Goal: Task Accomplishment & Management: Use online tool/utility

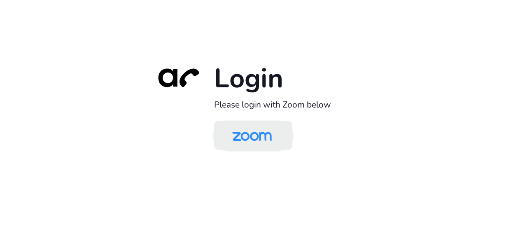
click at [256, 137] on img at bounding box center [252, 136] width 57 height 27
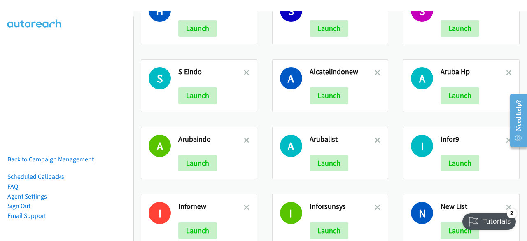
scroll to position [35, 0]
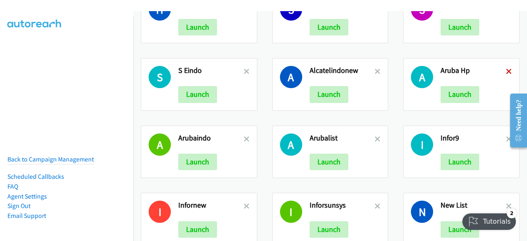
click at [506, 69] on icon at bounding box center [509, 72] width 6 height 6
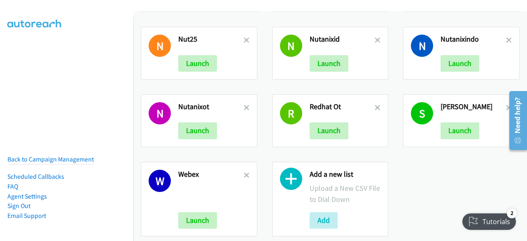
scroll to position [269, 0]
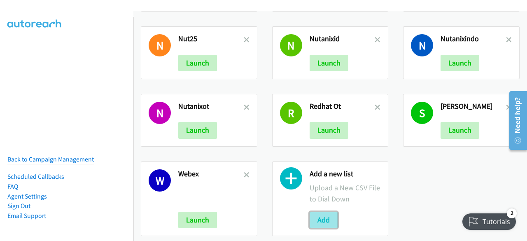
click at [321, 212] on button "Add" at bounding box center [324, 220] width 28 height 16
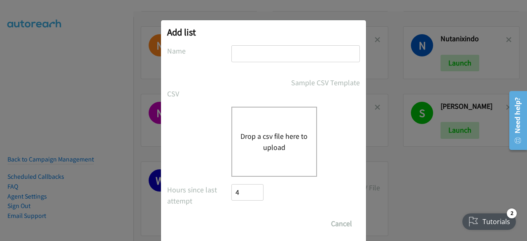
click at [247, 52] on input "text" at bounding box center [296, 53] width 129 height 17
type input "aruba3"
click at [277, 134] on button "Drop a csv file here to upload" at bounding box center [275, 142] width 68 height 22
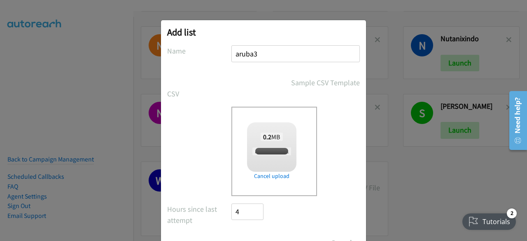
scroll to position [36, 0]
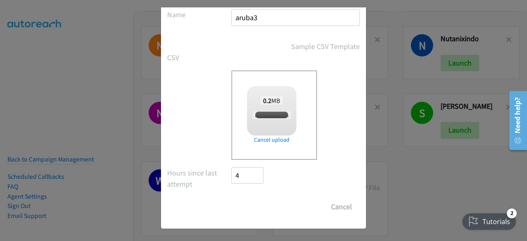
checkbox input "true"
click at [234, 212] on input "Save List" at bounding box center [253, 207] width 43 height 16
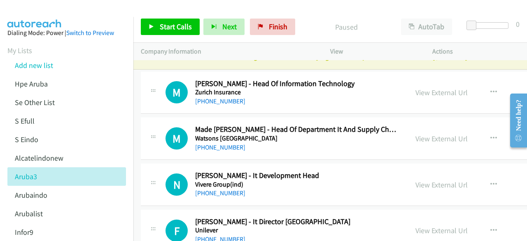
scroll to position [13, 0]
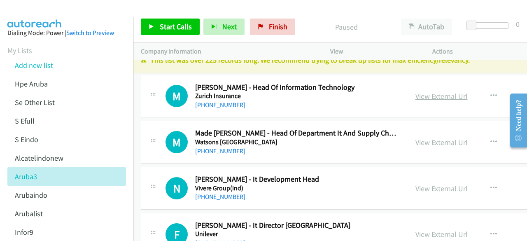
click at [416, 93] on link "View External Url" at bounding box center [442, 95] width 52 height 9
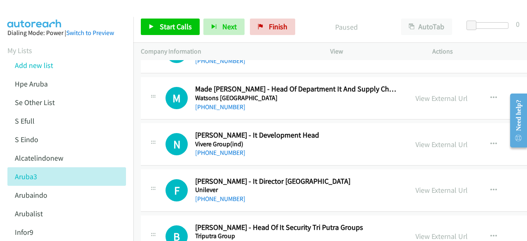
scroll to position [58, 0]
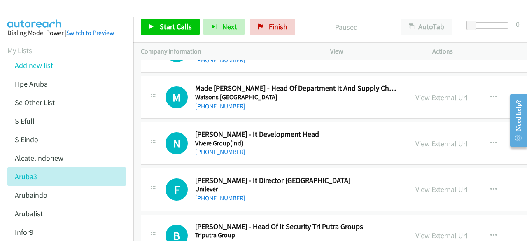
click at [416, 94] on link "View External Url" at bounding box center [442, 97] width 52 height 9
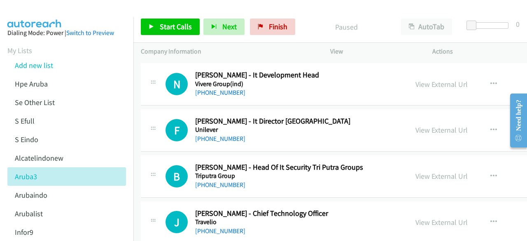
scroll to position [118, 0]
click at [416, 86] on link "View External Url" at bounding box center [442, 83] width 52 height 9
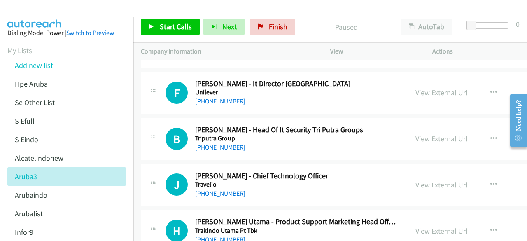
click at [416, 90] on link "View External Url" at bounding box center [442, 92] width 52 height 9
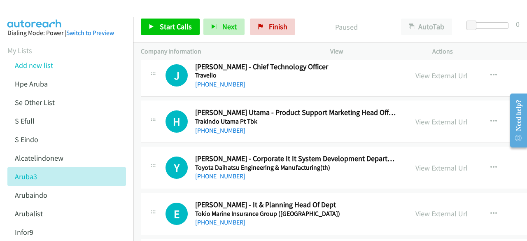
scroll to position [264, 0]
click at [416, 76] on link "View External Url" at bounding box center [442, 75] width 52 height 9
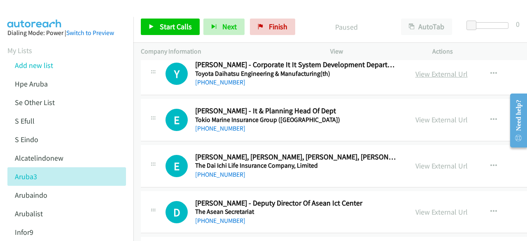
scroll to position [365, 0]
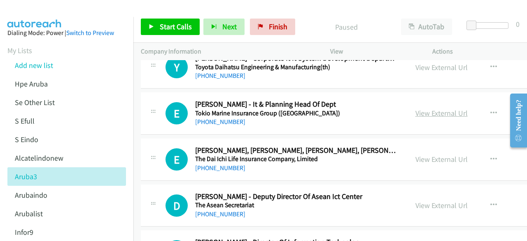
click at [416, 115] on link "View External Url" at bounding box center [442, 112] width 52 height 9
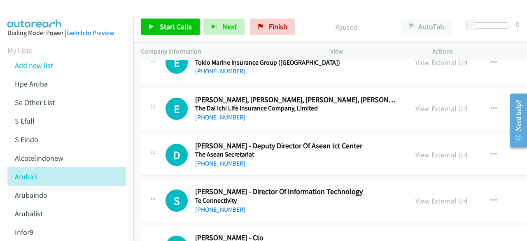
scroll to position [416, 0]
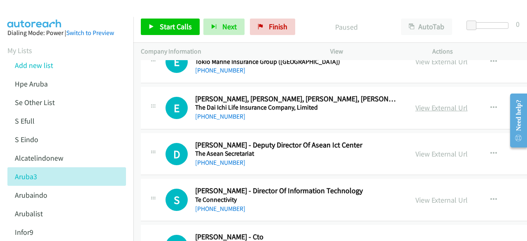
click at [416, 105] on link "View External Url" at bounding box center [442, 107] width 52 height 9
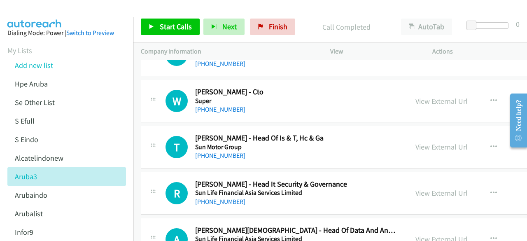
scroll to position [561, 0]
click at [416, 99] on link "View External Url" at bounding box center [442, 100] width 52 height 9
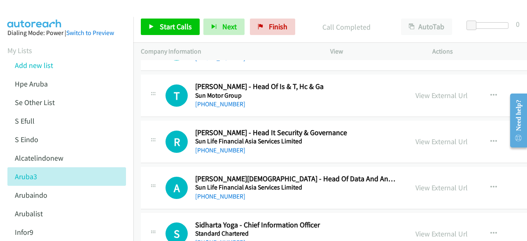
scroll to position [614, 0]
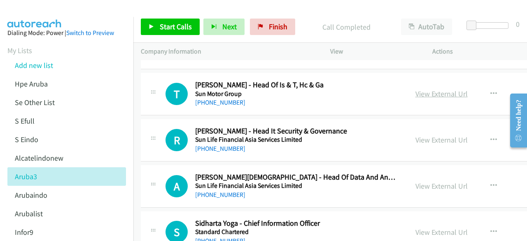
click at [416, 96] on link "View External Url" at bounding box center [442, 93] width 52 height 9
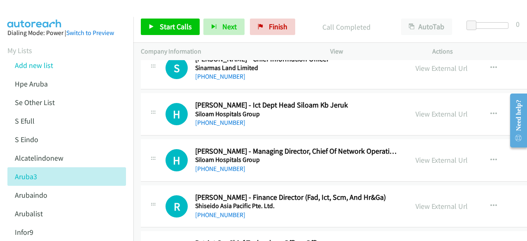
scroll to position [1103, 0]
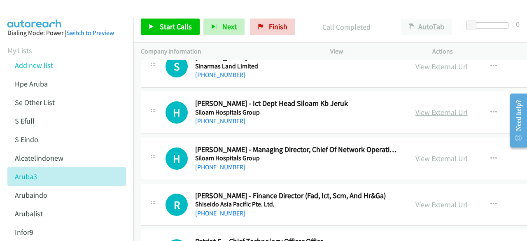
click at [416, 108] on link "View External Url" at bounding box center [442, 112] width 52 height 9
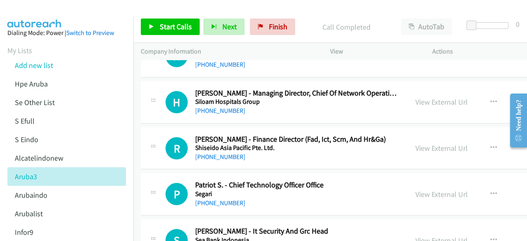
scroll to position [1161, 0]
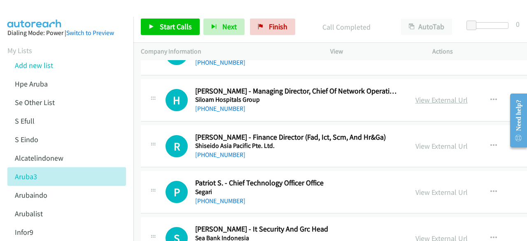
click at [416, 98] on link "View External Url" at bounding box center [442, 99] width 52 height 9
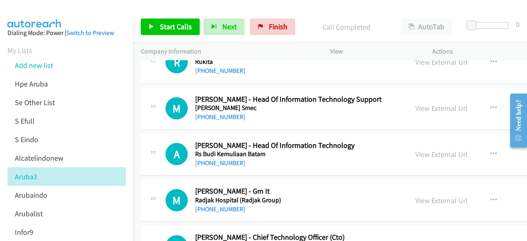
scroll to position [1431, 0]
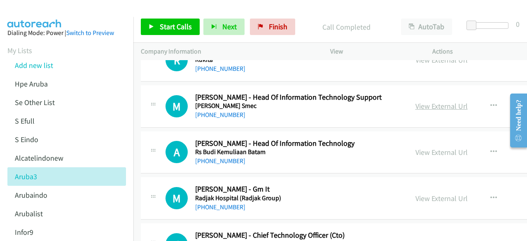
click at [422, 101] on link "View External Url" at bounding box center [442, 105] width 52 height 9
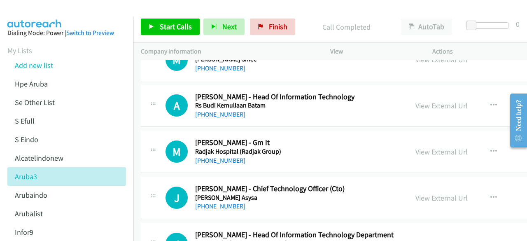
scroll to position [1479, 0]
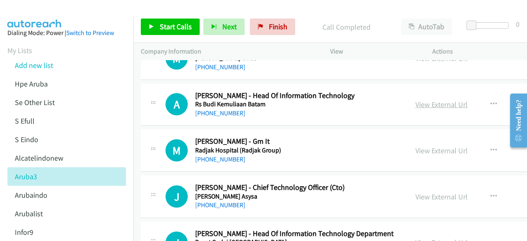
click at [416, 102] on link "View External Url" at bounding box center [442, 104] width 52 height 9
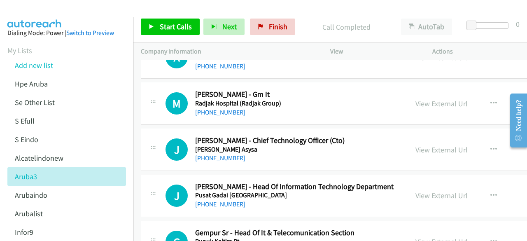
scroll to position [1527, 0]
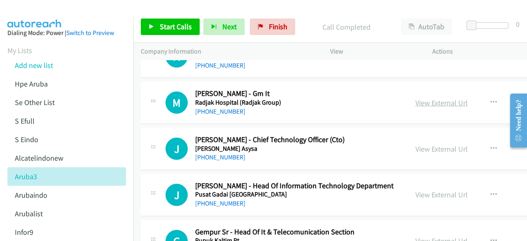
click at [416, 99] on link "View External Url" at bounding box center [442, 102] width 52 height 9
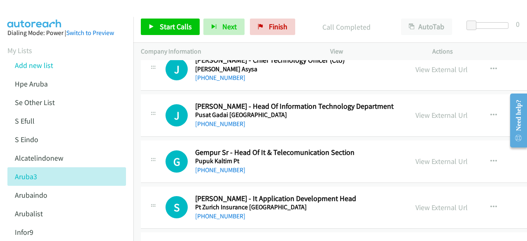
scroll to position [1609, 0]
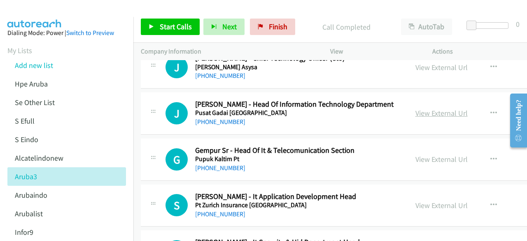
click at [416, 108] on link "View External Url" at bounding box center [442, 112] width 52 height 9
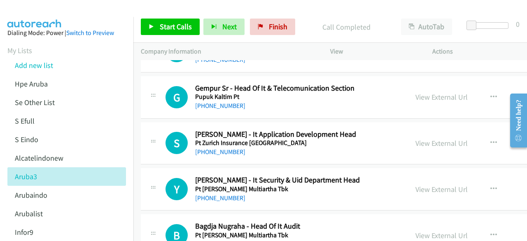
scroll to position [1671, 0]
click at [416, 92] on link "View External Url" at bounding box center [442, 96] width 52 height 9
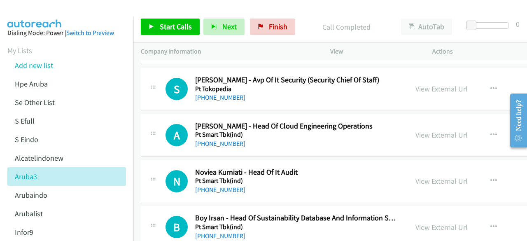
scroll to position [1864, 0]
click at [416, 131] on link "View External Url" at bounding box center [442, 134] width 52 height 9
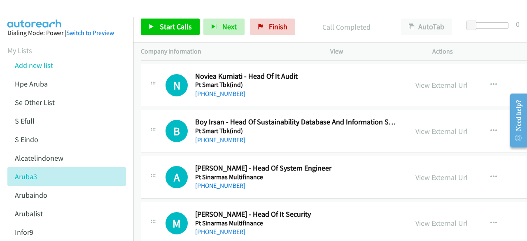
scroll to position [1960, 0]
click at [416, 126] on link "View External Url" at bounding box center [442, 130] width 52 height 9
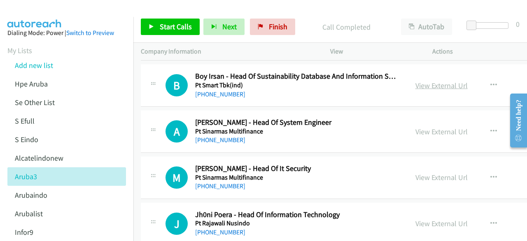
scroll to position [2009, 0]
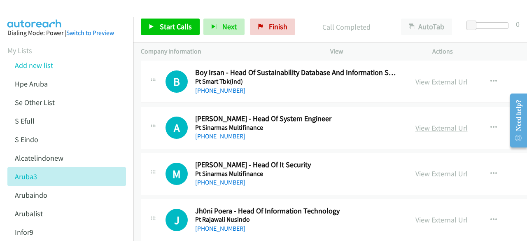
click at [416, 123] on link "View External Url" at bounding box center [442, 127] width 52 height 9
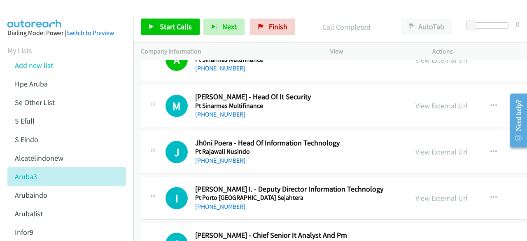
scroll to position [2110, 0]
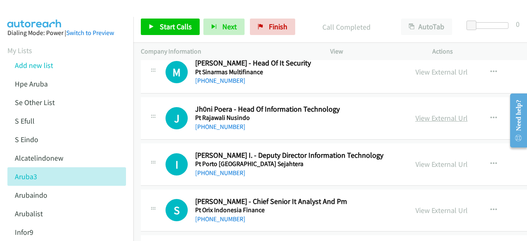
click at [416, 113] on link "View External Url" at bounding box center [442, 117] width 52 height 9
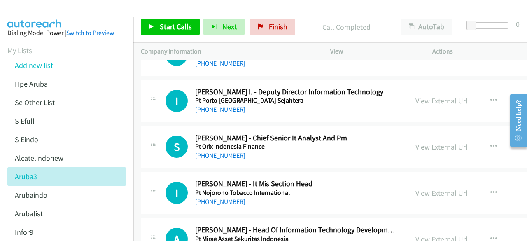
scroll to position [2177, 0]
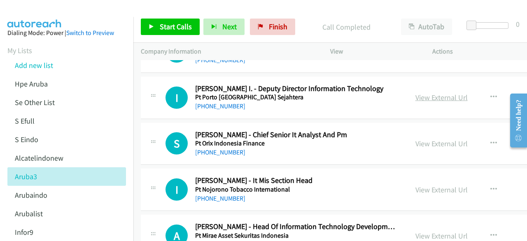
click at [416, 93] on link "View External Url" at bounding box center [442, 97] width 52 height 9
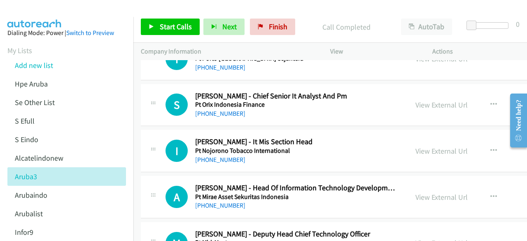
scroll to position [2222, 0]
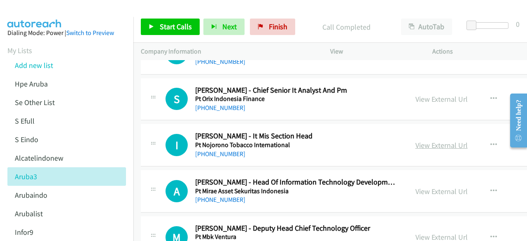
click at [416, 141] on link "View External Url" at bounding box center [442, 145] width 52 height 9
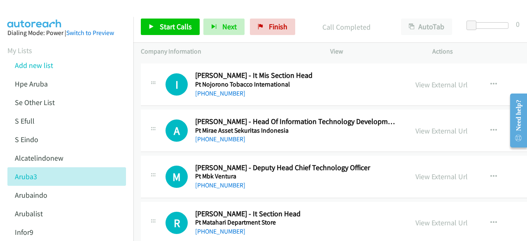
scroll to position [2314, 0]
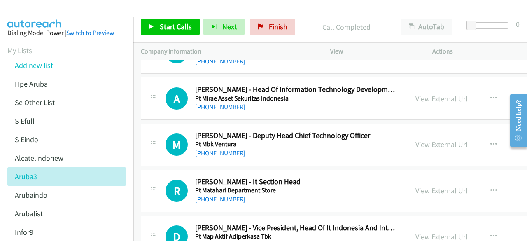
click at [416, 94] on link "View External Url" at bounding box center [442, 98] width 52 height 9
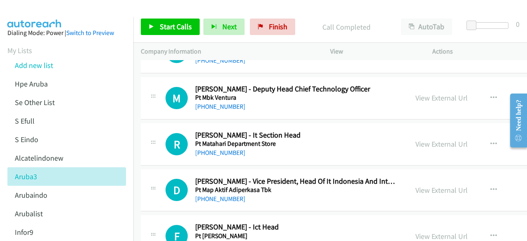
scroll to position [2369, 0]
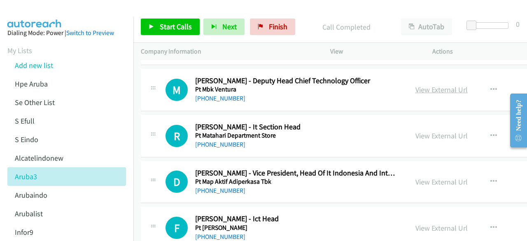
click at [416, 86] on link "View External Url" at bounding box center [442, 89] width 52 height 9
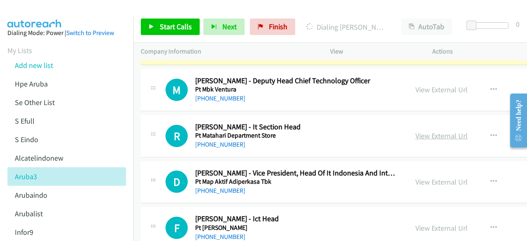
click at [418, 131] on link "View External Url" at bounding box center [442, 135] width 52 height 9
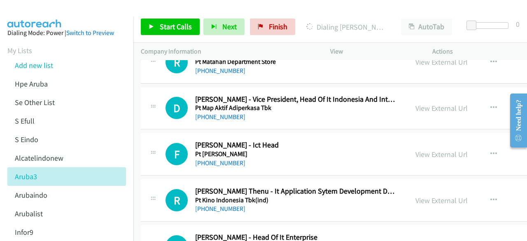
scroll to position [2444, 0]
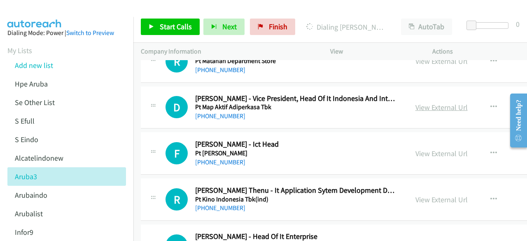
click at [416, 103] on link "View External Url" at bounding box center [442, 107] width 52 height 9
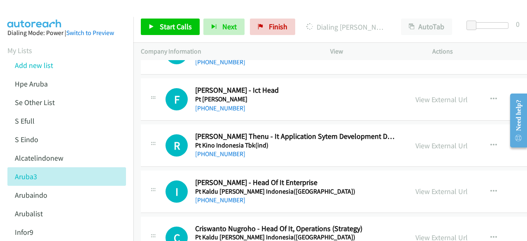
scroll to position [2499, 0]
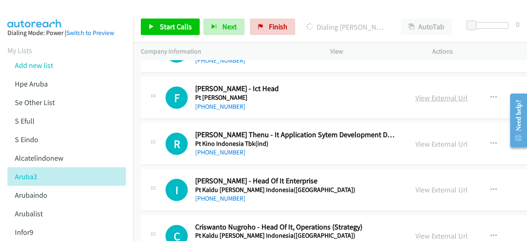
click at [416, 93] on link "View External Url" at bounding box center [442, 97] width 52 height 9
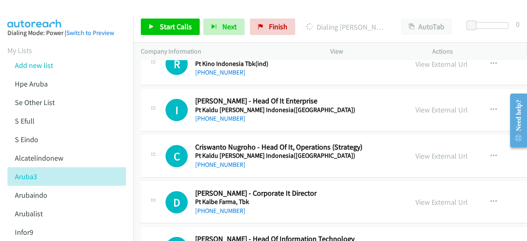
scroll to position [2580, 0]
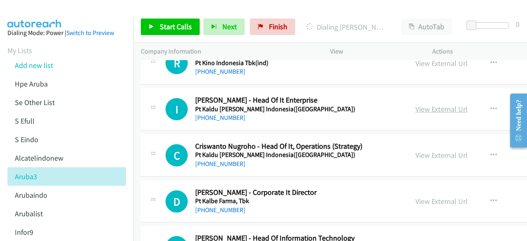
click at [416, 104] on link "View External Url" at bounding box center [442, 108] width 52 height 9
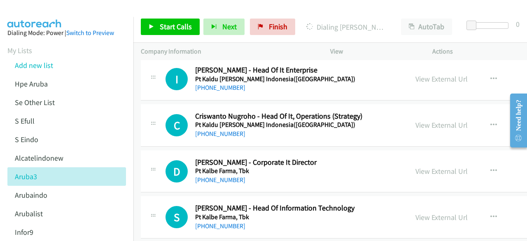
scroll to position [2614, 0]
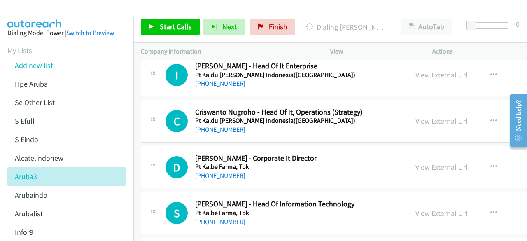
click at [416, 116] on link "View External Url" at bounding box center [442, 120] width 52 height 9
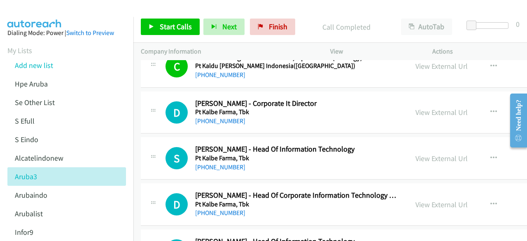
scroll to position [2682, 0]
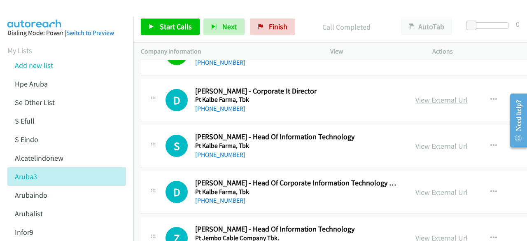
click at [416, 95] on link "View External Url" at bounding box center [442, 99] width 52 height 9
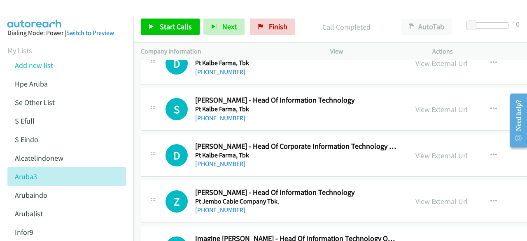
scroll to position [2719, 0]
click at [408, 107] on div "View External Url View External Url Schedule/Manage Callback Start Calls Here R…" at bounding box center [478, 108] width 141 height 27
click at [416, 104] on link "View External Url" at bounding box center [442, 108] width 52 height 9
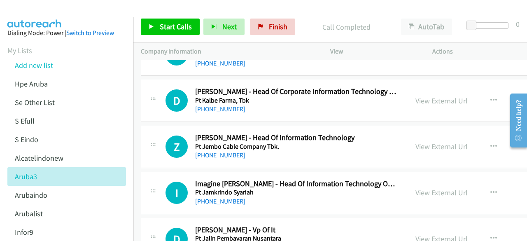
scroll to position [2775, 0]
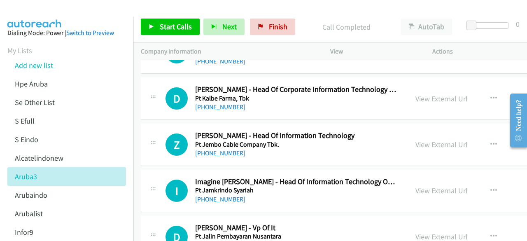
click at [416, 94] on link "View External Url" at bounding box center [442, 98] width 52 height 9
click at [416, 140] on link "View External Url" at bounding box center [442, 144] width 52 height 9
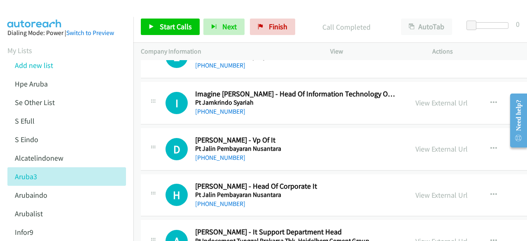
scroll to position [2864, 0]
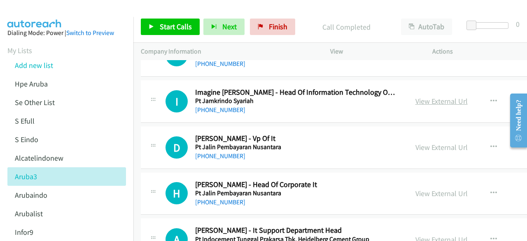
click at [416, 96] on link "View External Url" at bounding box center [442, 100] width 52 height 9
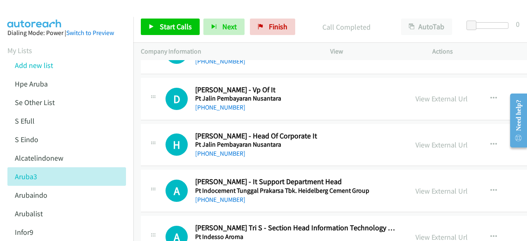
scroll to position [2914, 0]
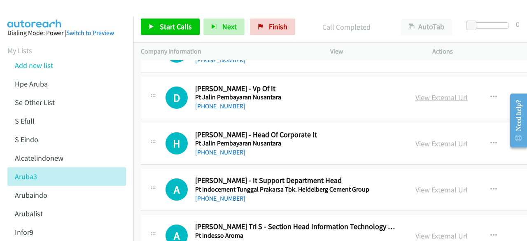
click at [416, 93] on link "View External Url" at bounding box center [442, 97] width 52 height 9
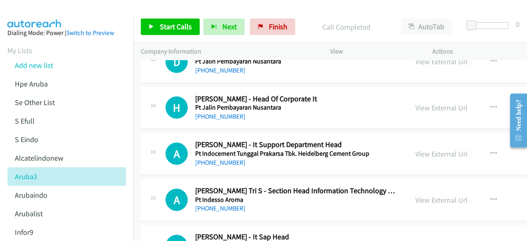
scroll to position [2960, 0]
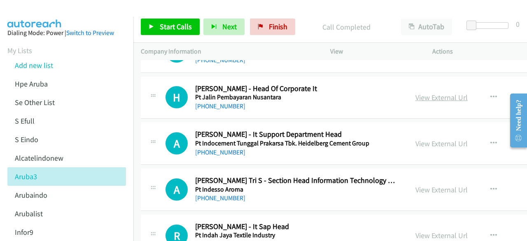
click at [416, 93] on link "View External Url" at bounding box center [442, 97] width 52 height 9
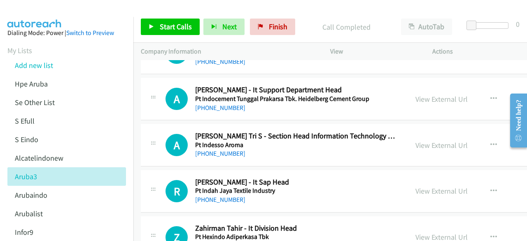
scroll to position [3006, 0]
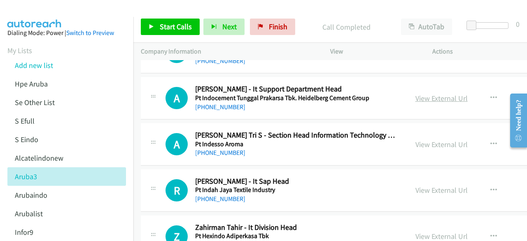
click at [416, 94] on link "View External Url" at bounding box center [442, 98] width 52 height 9
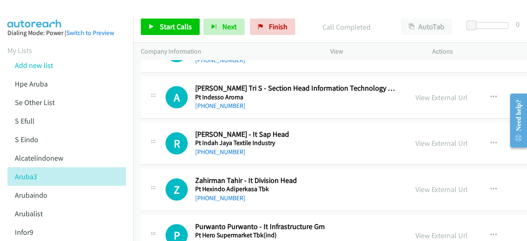
scroll to position [3054, 0]
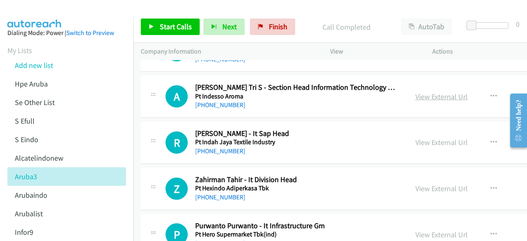
click at [416, 92] on link "View External Url" at bounding box center [442, 96] width 52 height 9
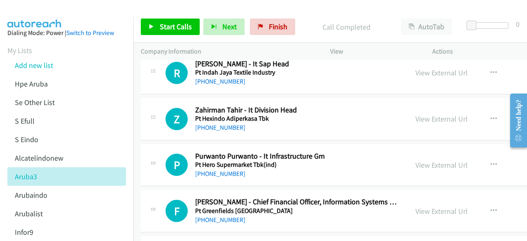
scroll to position [3124, 0]
click at [416, 114] on link "View External Url" at bounding box center [442, 118] width 52 height 9
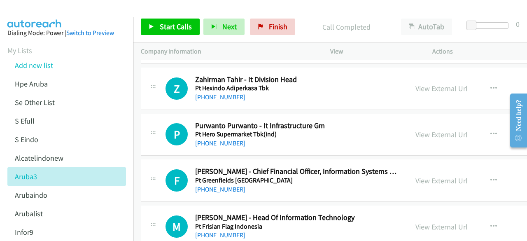
scroll to position [3154, 0]
click at [416, 129] on link "View External Url" at bounding box center [442, 133] width 52 height 9
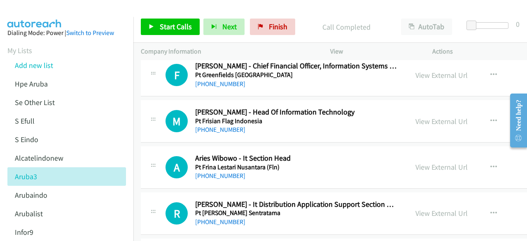
scroll to position [3260, 0]
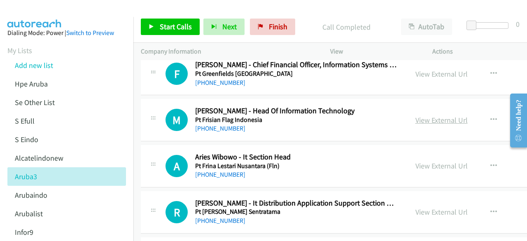
click at [416, 115] on link "View External Url" at bounding box center [442, 119] width 52 height 9
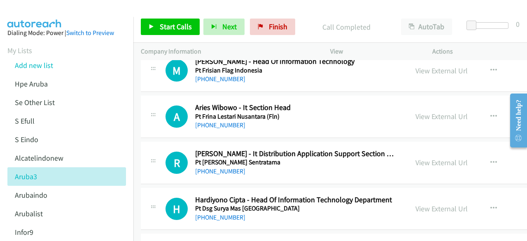
scroll to position [3310, 0]
click at [416, 111] on link "View External Url" at bounding box center [442, 115] width 52 height 9
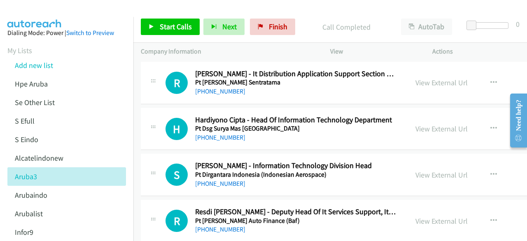
scroll to position [3391, 0]
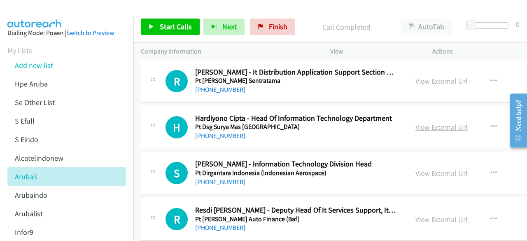
click at [416, 122] on link "View External Url" at bounding box center [442, 126] width 52 height 9
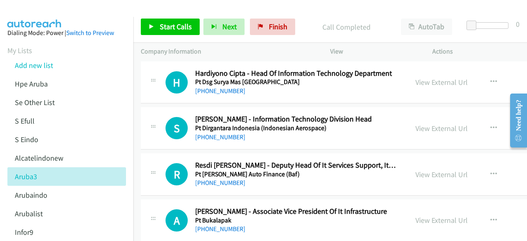
scroll to position [3437, 0]
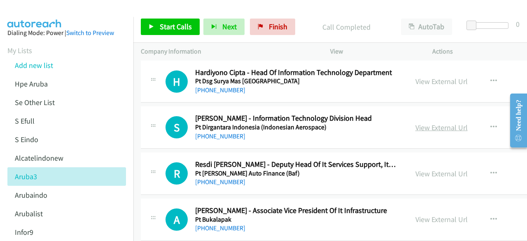
click at [416, 123] on link "View External Url" at bounding box center [442, 127] width 52 height 9
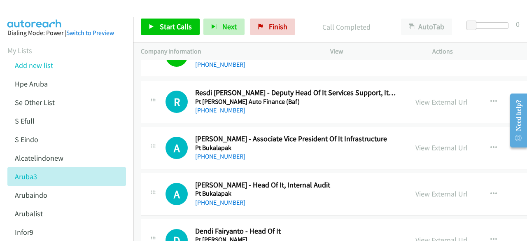
scroll to position [3523, 0]
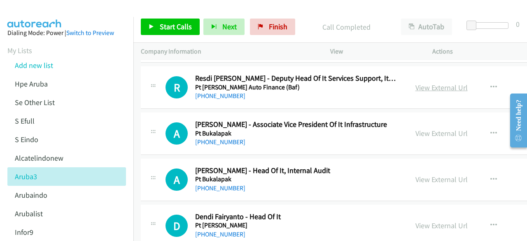
click at [419, 83] on link "View External Url" at bounding box center [442, 87] width 52 height 9
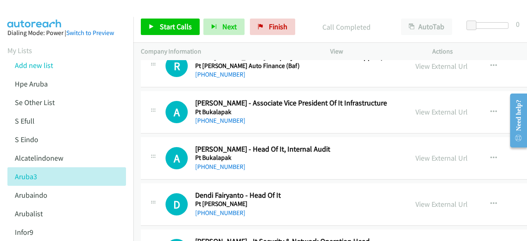
scroll to position [3546, 0]
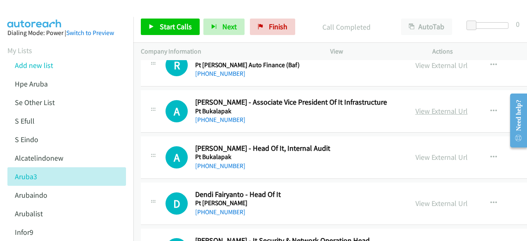
click at [416, 106] on link "View External Url" at bounding box center [442, 110] width 52 height 9
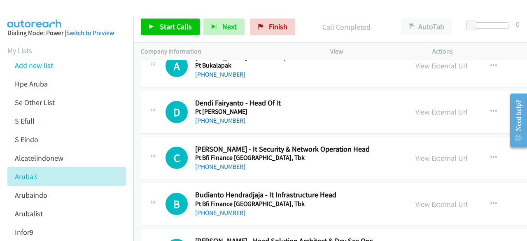
scroll to position [3643, 0]
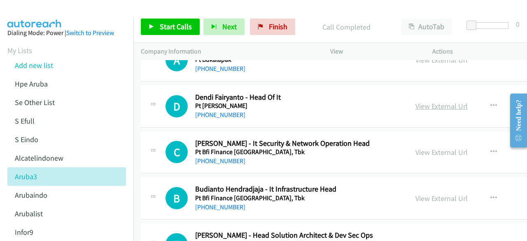
click at [416, 101] on link "View External Url" at bounding box center [442, 105] width 52 height 9
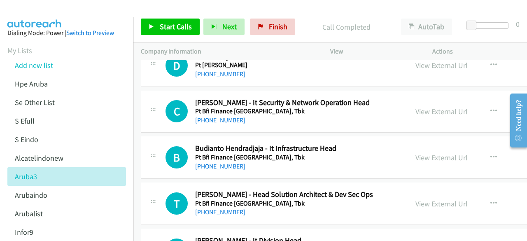
scroll to position [3684, 0]
click at [416, 106] on link "View External Url" at bounding box center [442, 110] width 52 height 9
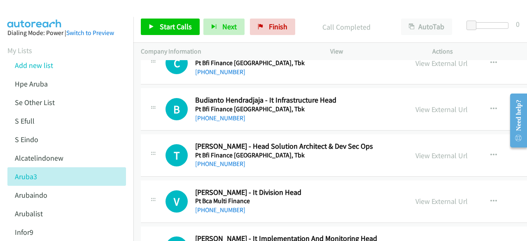
scroll to position [3744, 0]
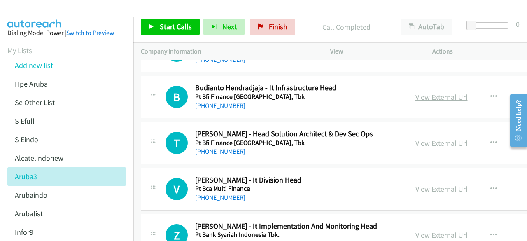
click at [416, 92] on link "View External Url" at bounding box center [442, 96] width 52 height 9
click at [228, 151] on div "T Callback Scheduled Timotius Pamungkas - Head Solution Architect & Dev Sec Ops…" at bounding box center [393, 143] width 505 height 42
click at [416, 138] on link "View External Url" at bounding box center [442, 142] width 52 height 9
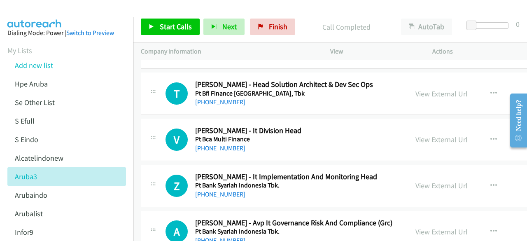
scroll to position [3794, 0]
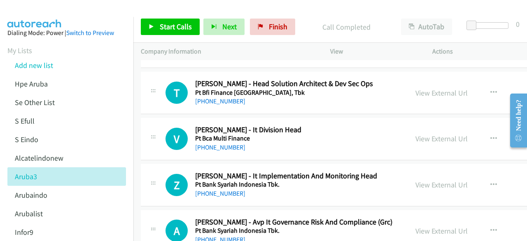
click at [408, 125] on div "View External Url View External Url Schedule/Manage Callback Start Calls Here R…" at bounding box center [478, 138] width 141 height 27
click at [416, 134] on link "View External Url" at bounding box center [442, 138] width 52 height 9
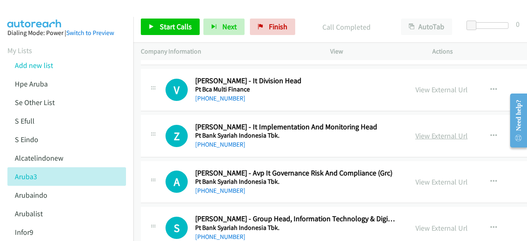
click at [416, 131] on link "View External Url" at bounding box center [442, 135] width 52 height 9
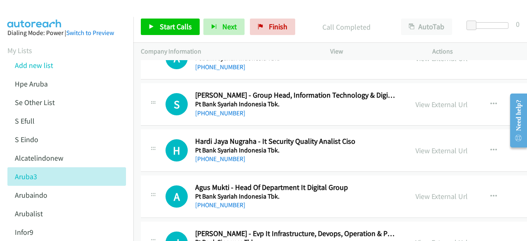
scroll to position [3968, 0]
click at [416, 99] on link "View External Url" at bounding box center [442, 103] width 52 height 9
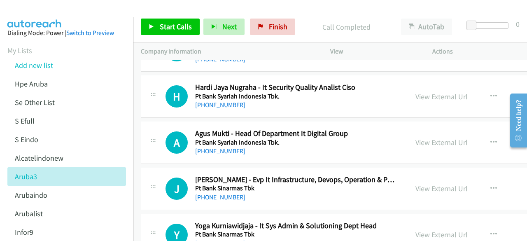
scroll to position [4038, 0]
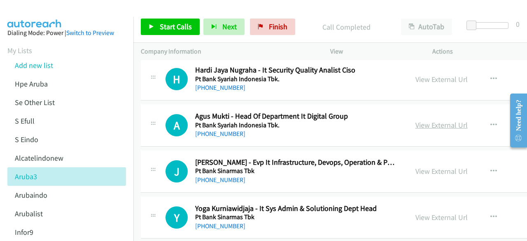
click at [416, 120] on link "View External Url" at bounding box center [442, 124] width 52 height 9
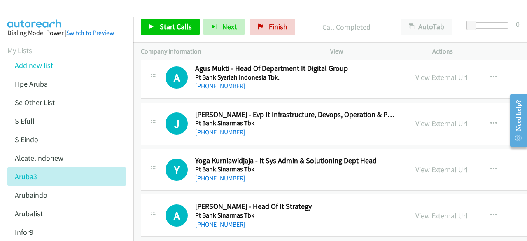
scroll to position [4088, 0]
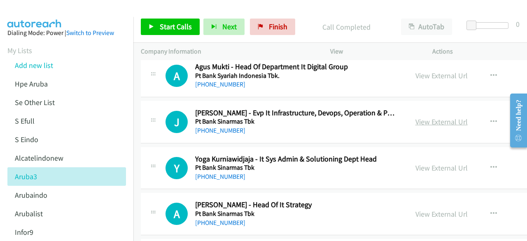
click at [416, 117] on link "View External Url" at bounding box center [442, 121] width 52 height 9
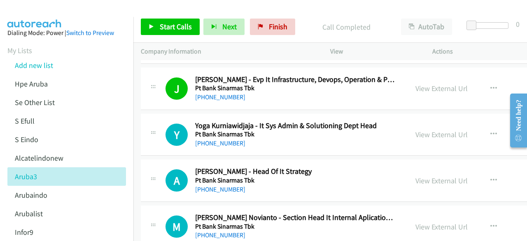
scroll to position [4127, 0]
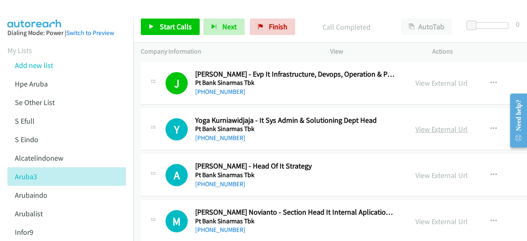
click at [416, 124] on link "View External Url" at bounding box center [442, 128] width 52 height 9
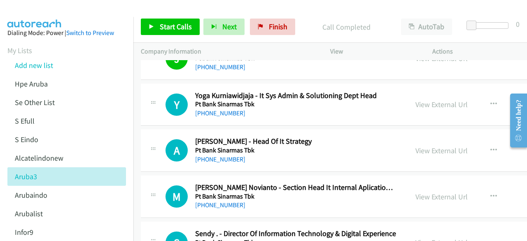
scroll to position [4160, 0]
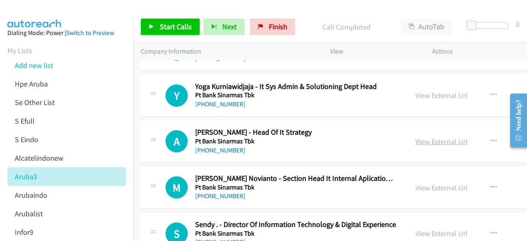
click at [416, 137] on link "View External Url" at bounding box center [442, 141] width 52 height 9
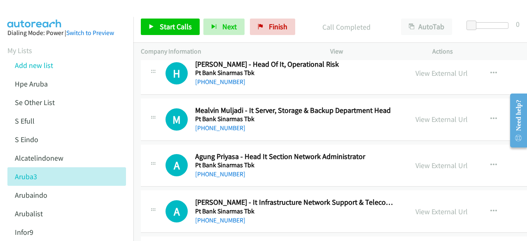
scroll to position [4368, 0]
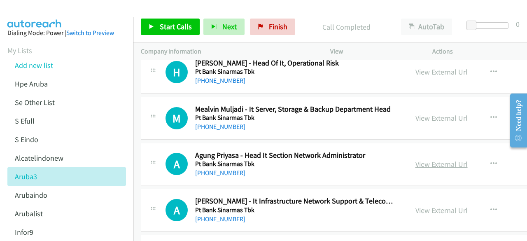
click at [416, 159] on link "View External Url" at bounding box center [442, 163] width 52 height 9
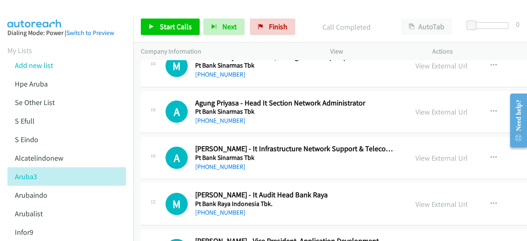
scroll to position [4421, 0]
click at [416, 153] on link "View External Url" at bounding box center [442, 157] width 52 height 9
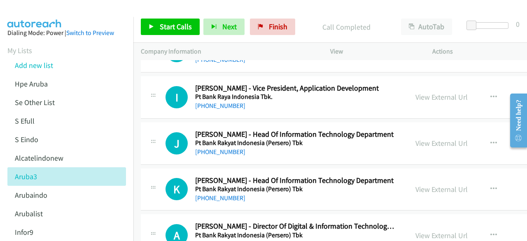
scroll to position [4574, 0]
click at [416, 138] on link "View External Url" at bounding box center [442, 142] width 52 height 9
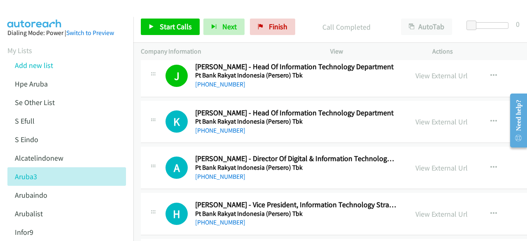
scroll to position [4644, 0]
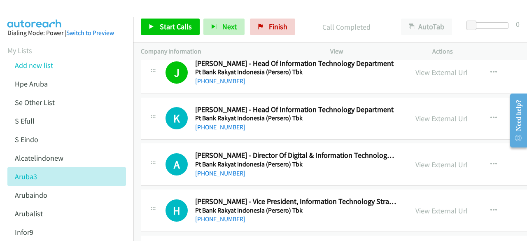
click at [413, 110] on div "View External Url View External Url Schedule/Manage Callback Start Calls Here R…" at bounding box center [478, 118] width 141 height 27
click at [416, 114] on link "View External Url" at bounding box center [442, 118] width 52 height 9
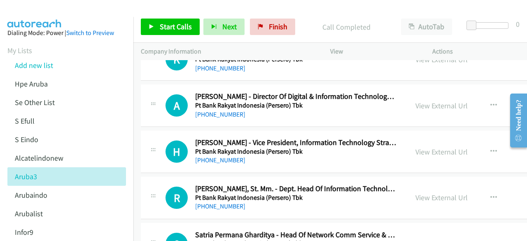
scroll to position [4703, 0]
click at [416, 101] on link "View External Url" at bounding box center [442, 105] width 52 height 9
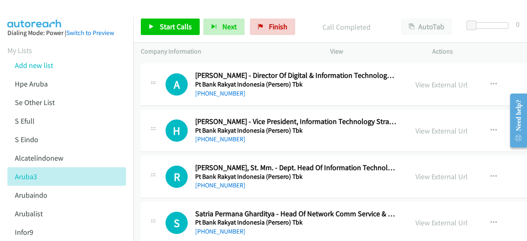
scroll to position [4736, 0]
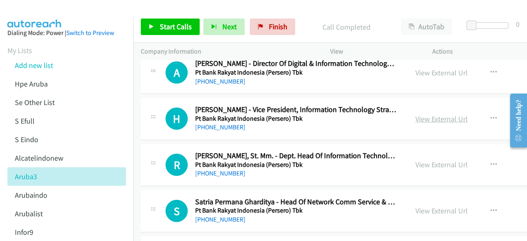
click at [416, 114] on link "View External Url" at bounding box center [442, 118] width 52 height 9
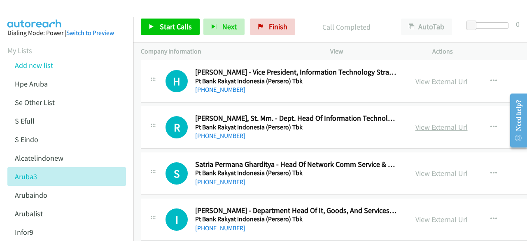
click at [416, 122] on link "View External Url" at bounding box center [442, 126] width 52 height 9
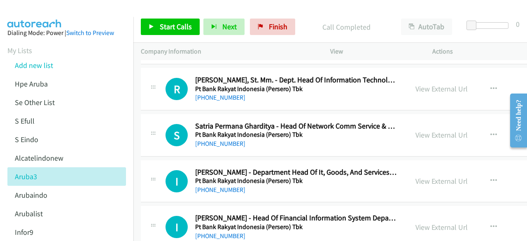
scroll to position [4812, 0]
click at [416, 130] on link "View External Url" at bounding box center [442, 134] width 52 height 9
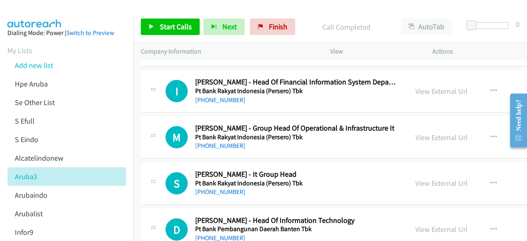
scroll to position [4949, 0]
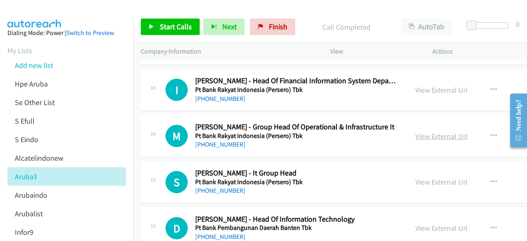
click at [416, 131] on link "View External Url" at bounding box center [442, 135] width 52 height 9
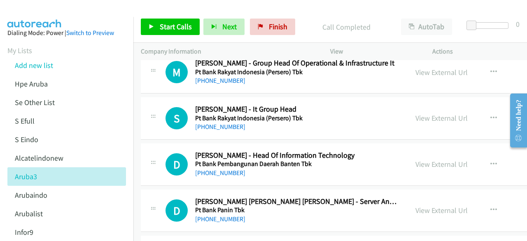
scroll to position [5013, 0]
click at [416, 113] on link "View External Url" at bounding box center [442, 117] width 52 height 9
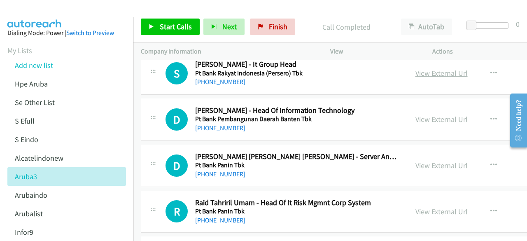
scroll to position [5059, 0]
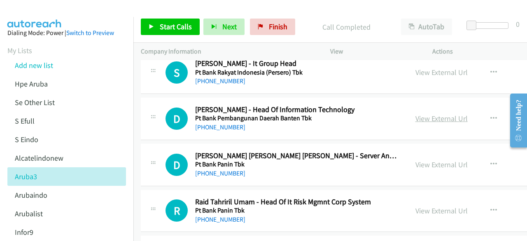
click at [426, 114] on link "View External Url" at bounding box center [442, 118] width 52 height 9
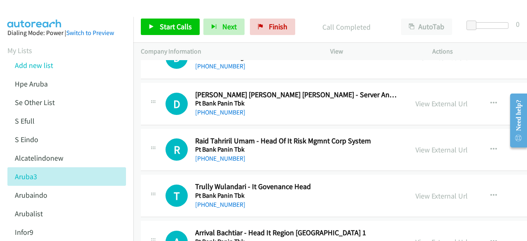
scroll to position [5120, 0]
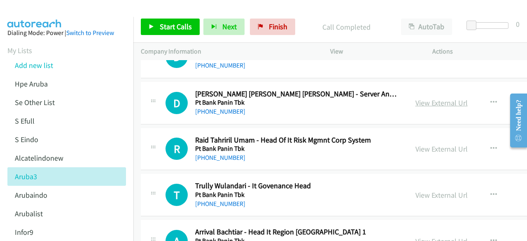
click at [416, 98] on link "View External Url" at bounding box center [442, 102] width 52 height 9
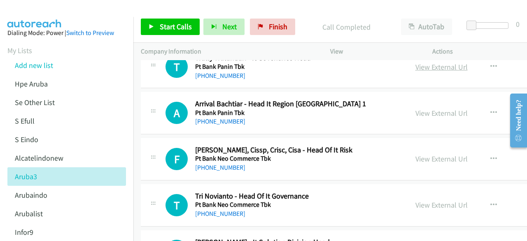
scroll to position [5249, 0]
click at [415, 99] on div "View External Url View External Url Schedule/Manage Callback Start Calls Here R…" at bounding box center [478, 112] width 141 height 27
click at [416, 108] on link "View External Url" at bounding box center [442, 112] width 52 height 9
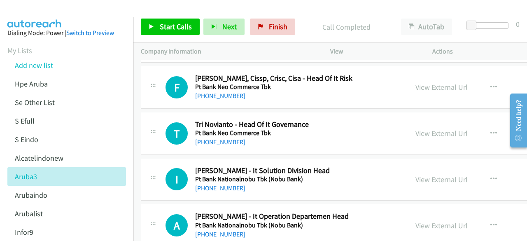
scroll to position [5321, 0]
click at [416, 128] on link "View External Url" at bounding box center [442, 132] width 52 height 9
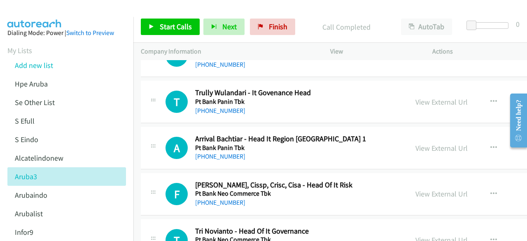
scroll to position [5213, 0]
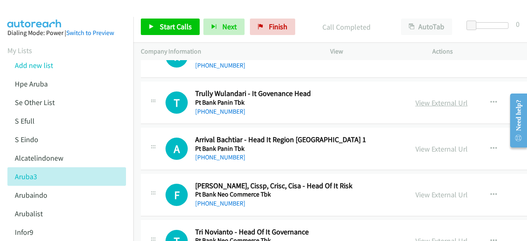
click at [416, 98] on link "View External Url" at bounding box center [442, 102] width 52 height 9
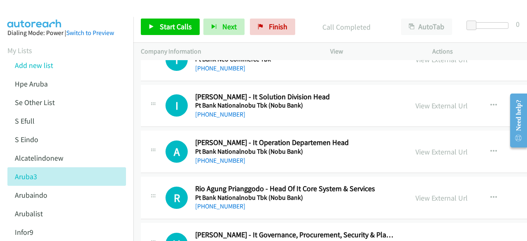
scroll to position [5394, 0]
click at [416, 100] on div "View External Url" at bounding box center [442, 105] width 52 height 11
click at [418, 101] on link "View External Url" at bounding box center [442, 105] width 52 height 9
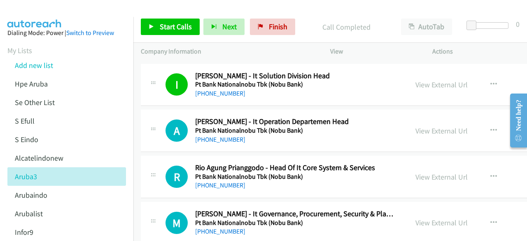
scroll to position [5416, 0]
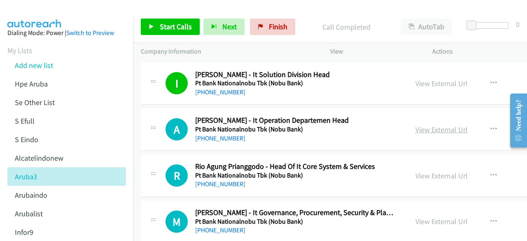
click at [416, 125] on link "View External Url" at bounding box center [442, 129] width 52 height 9
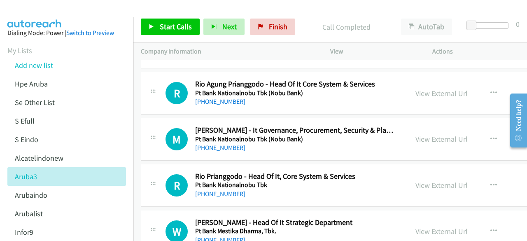
scroll to position [5502, 0]
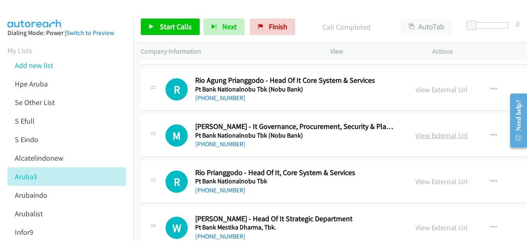
click at [416, 131] on link "View External Url" at bounding box center [442, 135] width 52 height 9
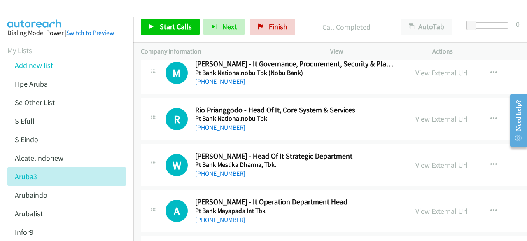
scroll to position [5568, 0]
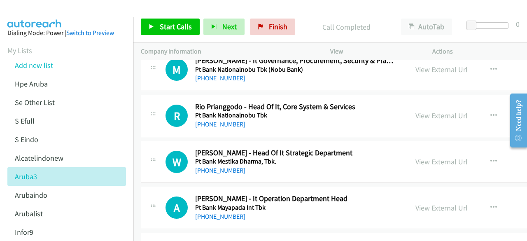
click at [416, 157] on link "View External Url" at bounding box center [442, 161] width 52 height 9
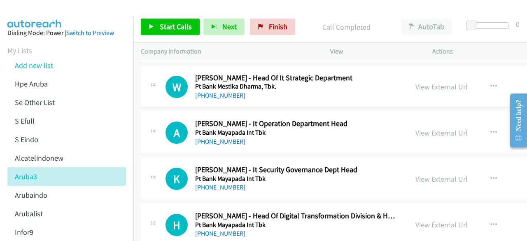
scroll to position [5644, 0]
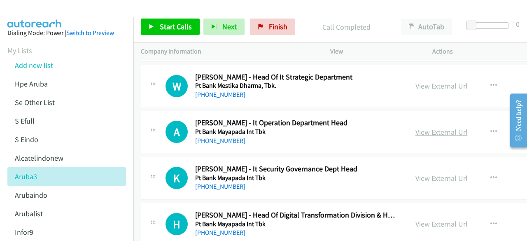
click at [429, 127] on link "View External Url" at bounding box center [442, 131] width 52 height 9
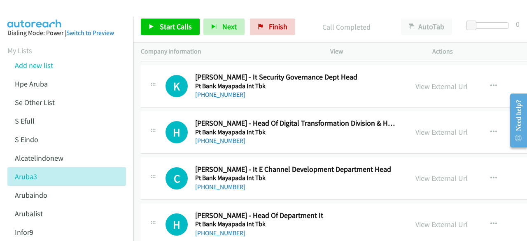
scroll to position [5738, 0]
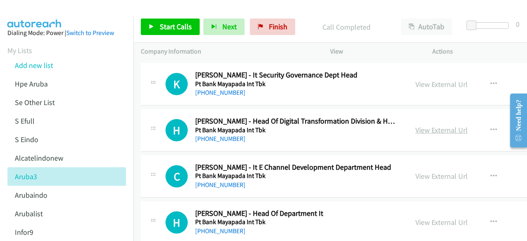
click at [416, 125] on link "View External Url" at bounding box center [442, 129] width 52 height 9
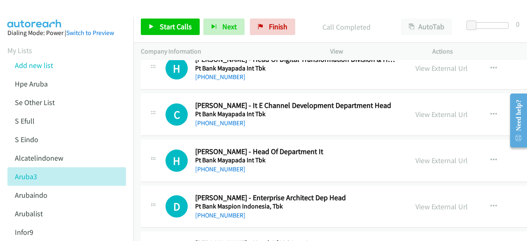
scroll to position [5800, 0]
click at [416, 155] on link "View External Url" at bounding box center [442, 159] width 52 height 9
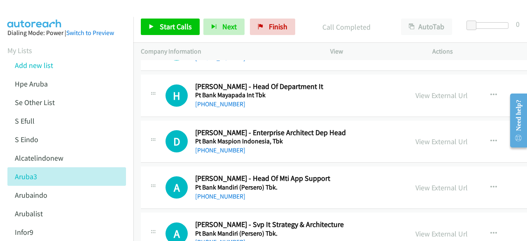
scroll to position [5877, 0]
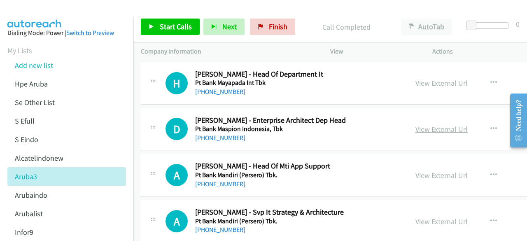
click at [416, 124] on link "View External Url" at bounding box center [442, 128] width 52 height 9
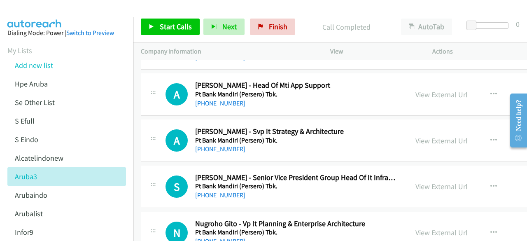
scroll to position [5978, 0]
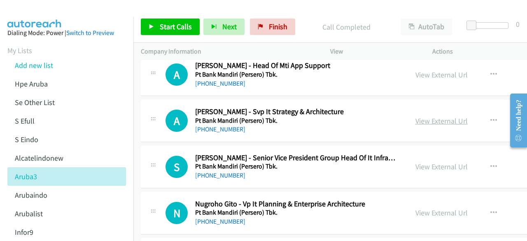
click at [416, 116] on link "View External Url" at bounding box center [442, 120] width 52 height 9
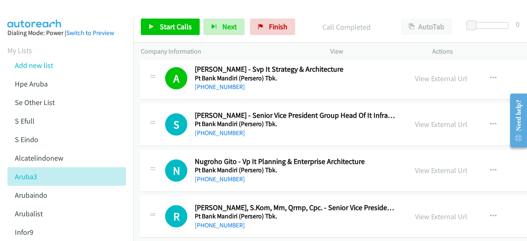
scroll to position [6021, 0]
click at [415, 119] on link "View External Url" at bounding box center [441, 123] width 52 height 9
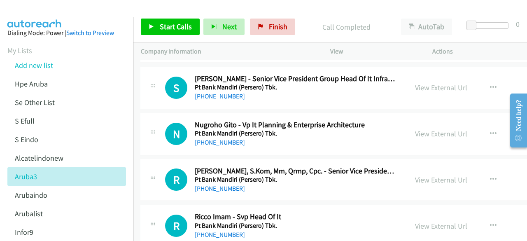
scroll to position [6059, 0]
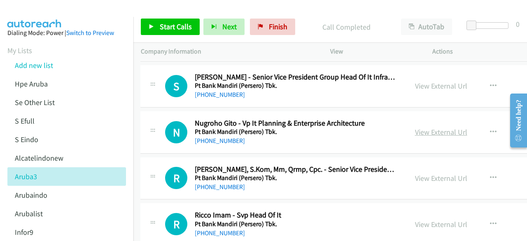
click at [415, 127] on link "View External Url" at bounding box center [441, 131] width 52 height 9
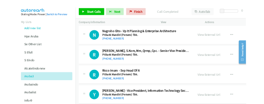
scroll to position [6111, 0]
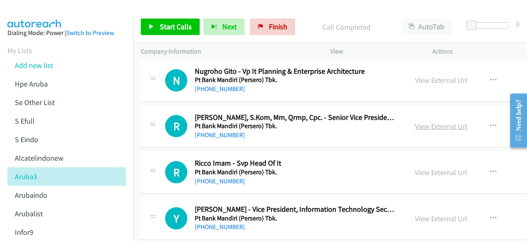
click at [415, 122] on link "View External Url" at bounding box center [441, 126] width 52 height 9
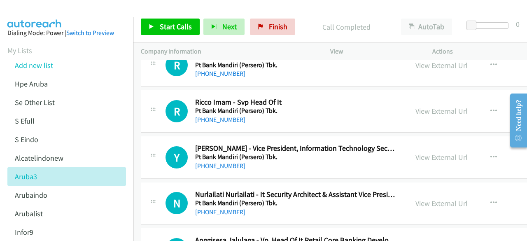
scroll to position [6172, 0]
click at [416, 105] on div "View External Url" at bounding box center [442, 110] width 52 height 11
click at [416, 106] on link "View External Url" at bounding box center [442, 110] width 52 height 9
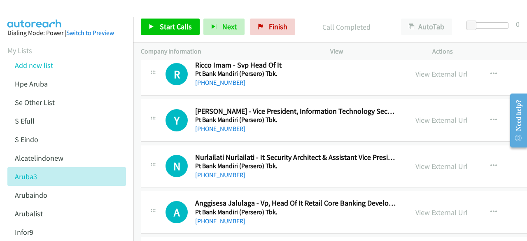
scroll to position [6209, 0]
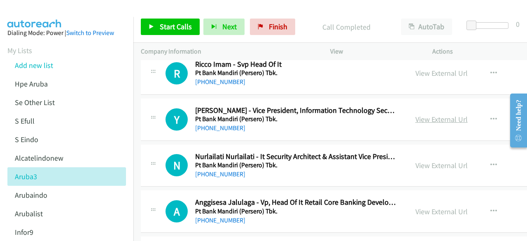
click at [416, 115] on link "View External Url" at bounding box center [442, 119] width 52 height 9
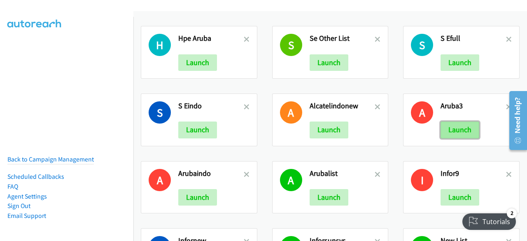
click at [450, 128] on button "Launch" at bounding box center [460, 130] width 39 height 16
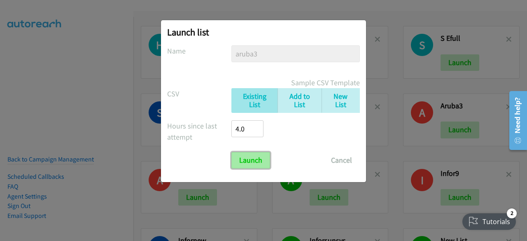
click at [248, 156] on input "Launch" at bounding box center [251, 160] width 39 height 16
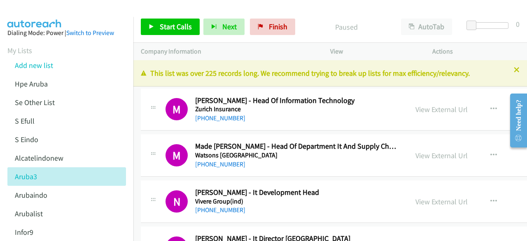
click at [195, 127] on div "M Callback Scheduled Marliavanny Halim - Head Of Information Technology Zurich …" at bounding box center [393, 110] width 505 height 42
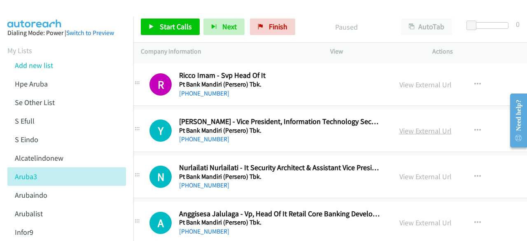
scroll to position [6200, 16]
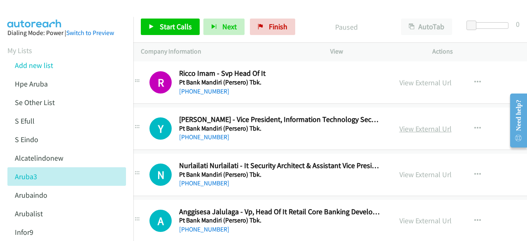
click at [400, 124] on link "View External Url" at bounding box center [426, 128] width 52 height 9
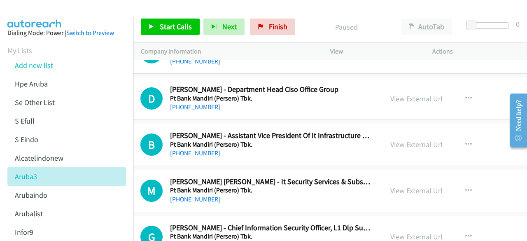
scroll to position [6463, 25]
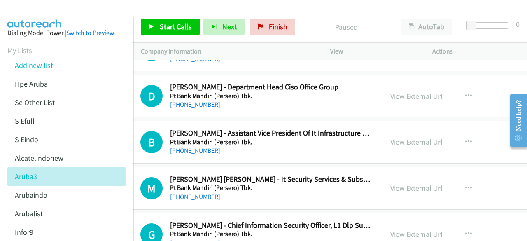
click at [391, 137] on link "View External Url" at bounding box center [417, 141] width 52 height 9
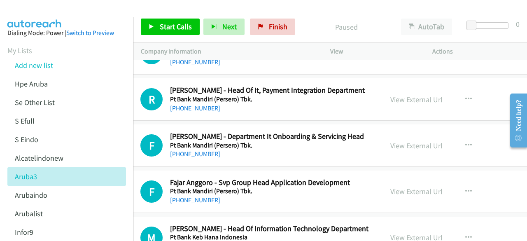
scroll to position [6695, 25]
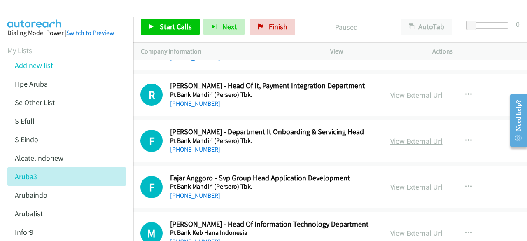
click at [391, 136] on link "View External Url" at bounding box center [417, 140] width 52 height 9
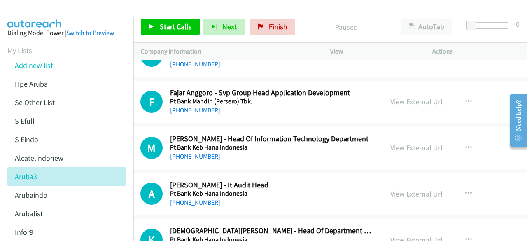
scroll to position [6791, 25]
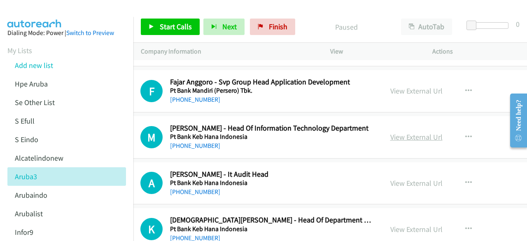
click at [391, 132] on link "View External Url" at bounding box center [417, 136] width 52 height 9
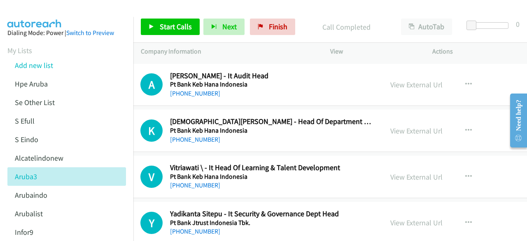
scroll to position [6892, 25]
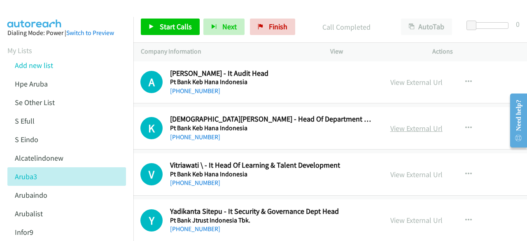
click at [391, 124] on link "View External Url" at bounding box center [417, 128] width 52 height 9
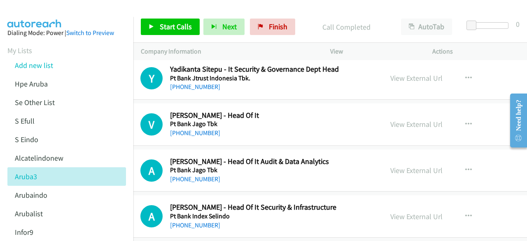
scroll to position [7035, 25]
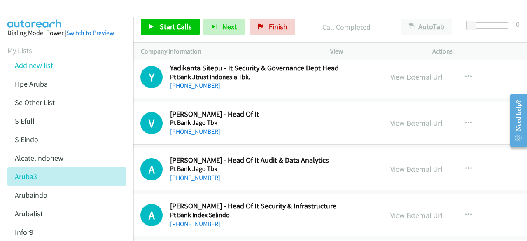
click at [391, 118] on link "View External Url" at bounding box center [417, 122] width 52 height 9
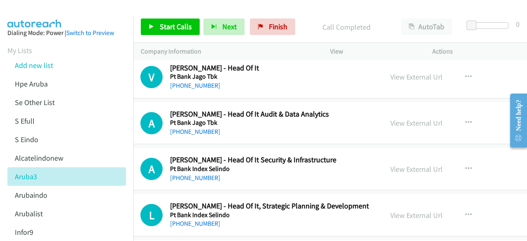
scroll to position [7103, 25]
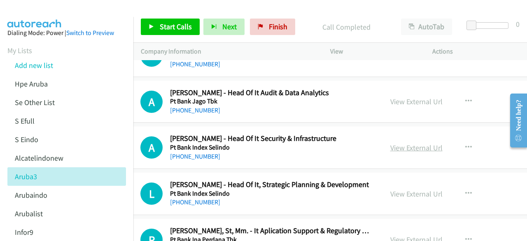
click at [391, 143] on link "View External Url" at bounding box center [417, 147] width 52 height 9
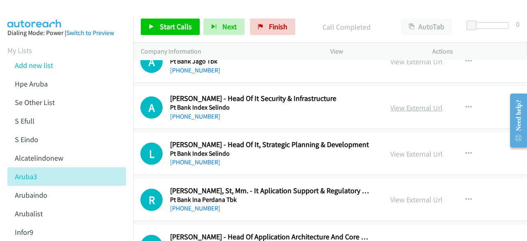
scroll to position [7150, 25]
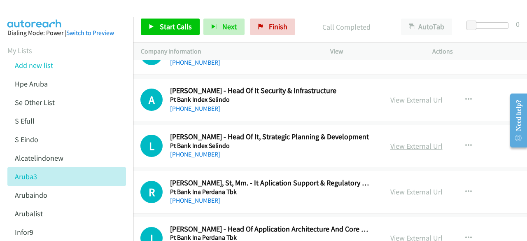
click at [391, 141] on link "View External Url" at bounding box center [417, 145] width 52 height 9
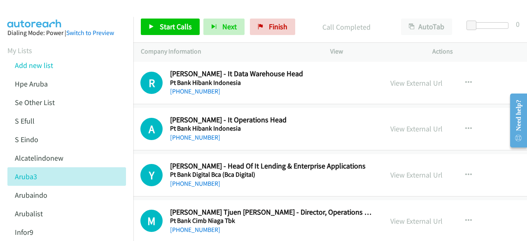
scroll to position [7494, 25]
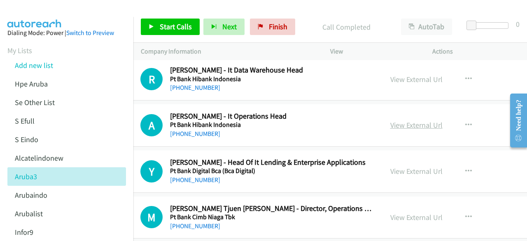
click at [391, 120] on link "View External Url" at bounding box center [417, 124] width 52 height 9
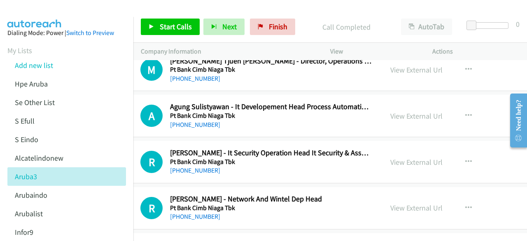
scroll to position [7672, 25]
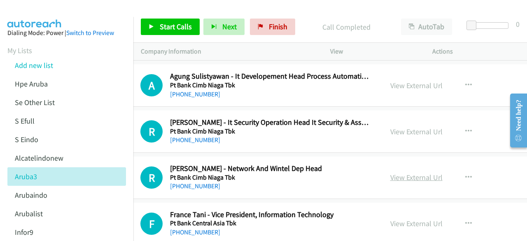
click at [391, 173] on link "View External Url" at bounding box center [417, 177] width 52 height 9
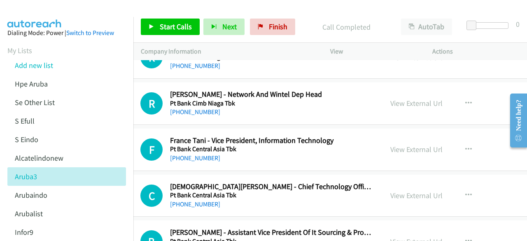
scroll to position [7747, 25]
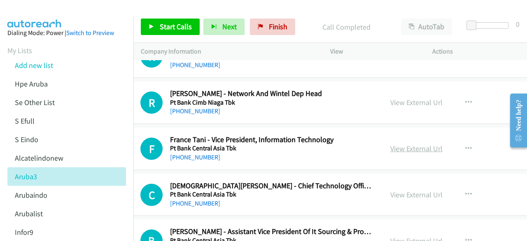
click at [391, 144] on link "View External Url" at bounding box center [417, 148] width 52 height 9
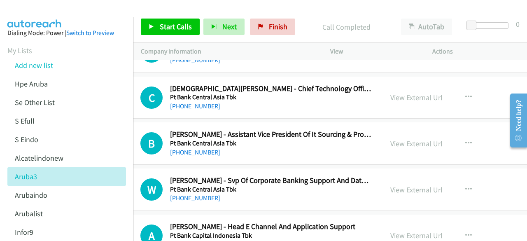
scroll to position [7844, 25]
click at [391, 138] on div "View External Url" at bounding box center [417, 143] width 52 height 11
click at [391, 138] on link "View External Url" at bounding box center [417, 142] width 52 height 9
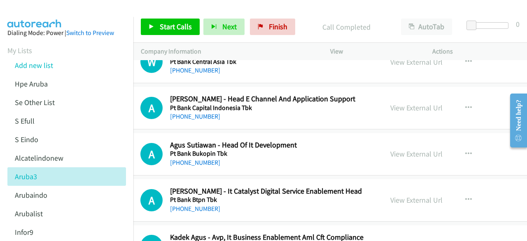
scroll to position [7978, 25]
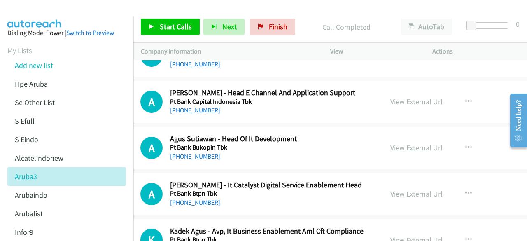
click at [391, 143] on link "View External Url" at bounding box center [417, 147] width 52 height 9
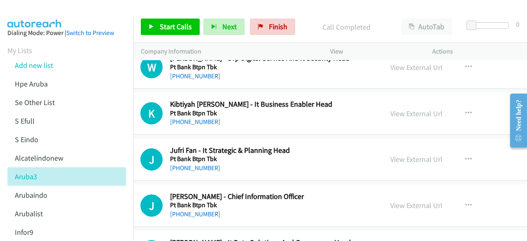
scroll to position [8215, 25]
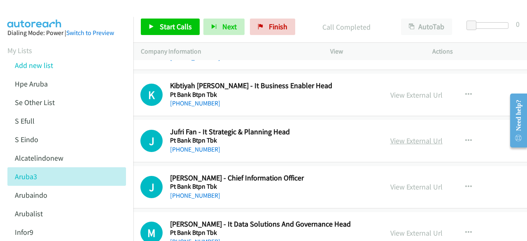
click at [391, 136] on link "View External Url" at bounding box center [417, 140] width 52 height 9
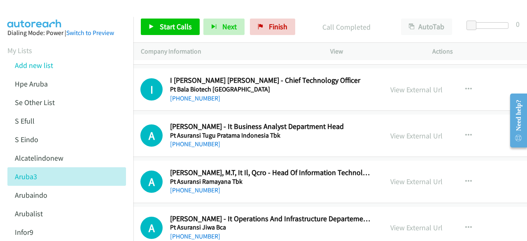
scroll to position [8418, 25]
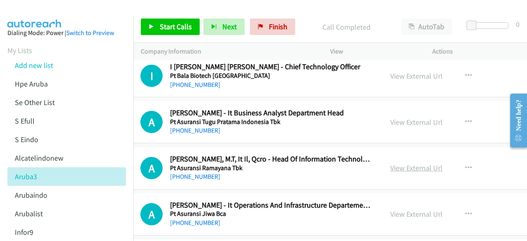
click at [396, 163] on link "View External Url" at bounding box center [417, 167] width 52 height 9
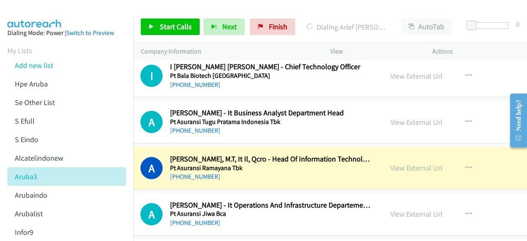
click at [213, 145] on td "A Callback Scheduled Arief Aditya Maryos, M.T, It Il, Qcro - Head Of Informatio…" at bounding box center [368, 168] width 520 height 46
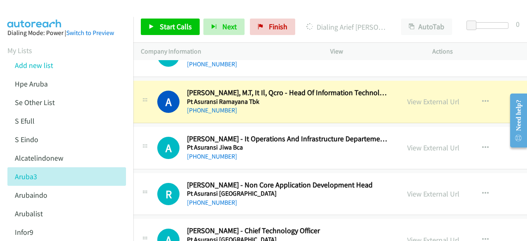
scroll to position [8488, 7]
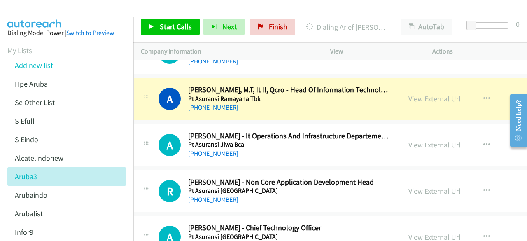
click at [409, 140] on link "View External Url" at bounding box center [435, 144] width 52 height 9
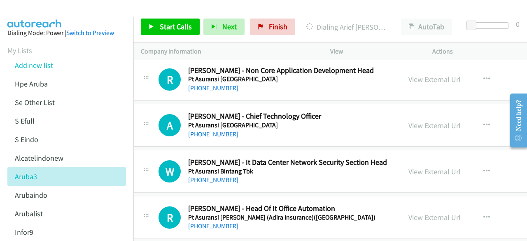
scroll to position [8608, 7]
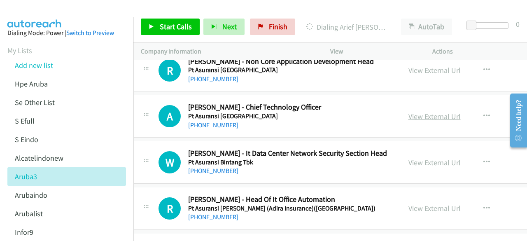
click at [409, 112] on link "View External Url" at bounding box center [435, 116] width 52 height 9
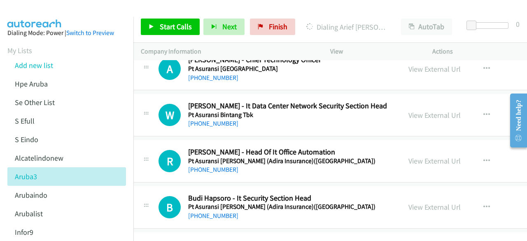
scroll to position [8656, 7]
click at [409, 110] on link "View External Url" at bounding box center [435, 114] width 52 height 9
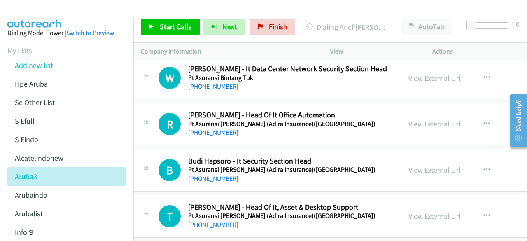
scroll to position [8694, 7]
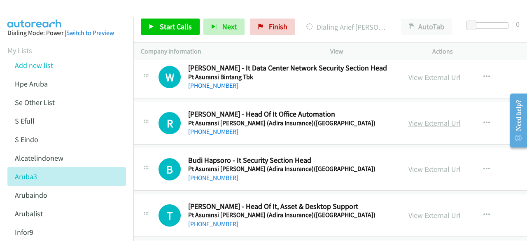
click at [409, 118] on link "View External Url" at bounding box center [435, 122] width 52 height 9
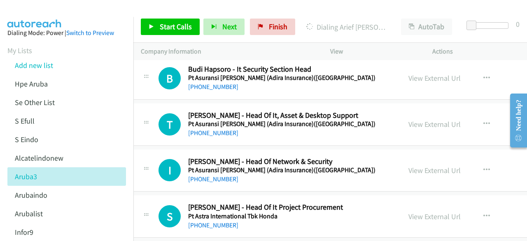
scroll to position [8786, 7]
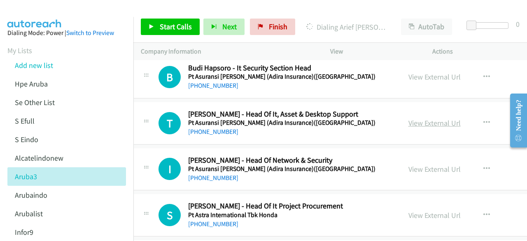
click at [409, 118] on link "View External Url" at bounding box center [435, 122] width 52 height 9
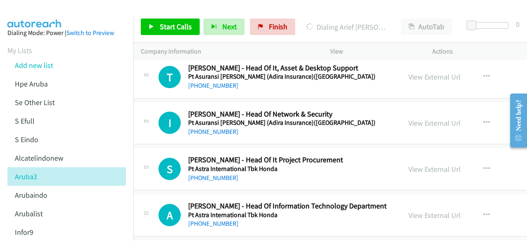
scroll to position [8844, 7]
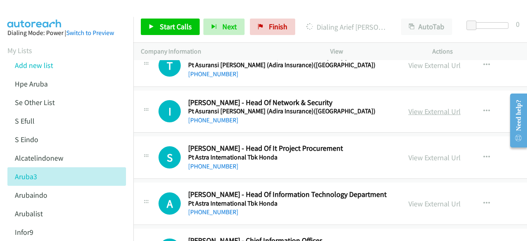
click at [409, 107] on link "View External Url" at bounding box center [435, 111] width 52 height 9
click at [409, 153] on link "View External Url" at bounding box center [435, 157] width 52 height 9
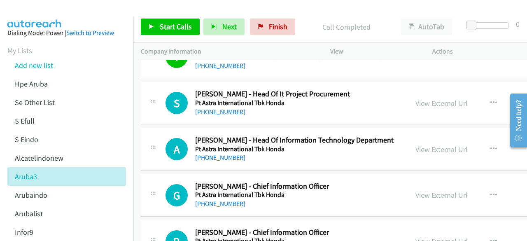
scroll to position [8899, 0]
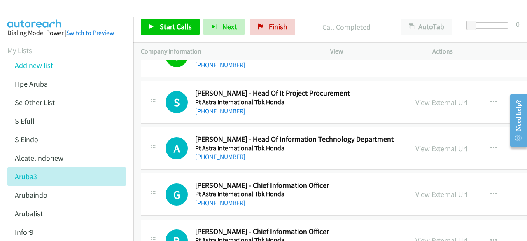
click at [416, 144] on link "View External Url" at bounding box center [442, 148] width 52 height 9
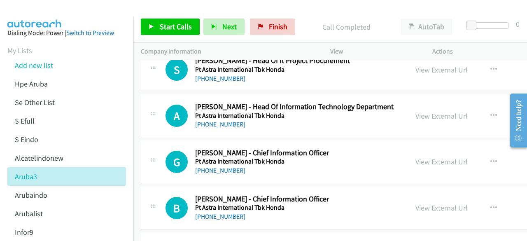
scroll to position [8966, 0]
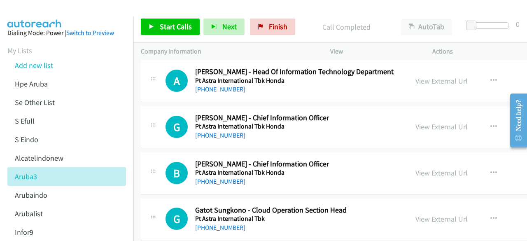
click at [416, 122] on link "View External Url" at bounding box center [442, 126] width 52 height 9
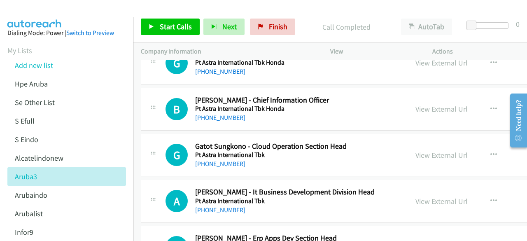
scroll to position [9031, 0]
click at [416, 104] on link "View External Url" at bounding box center [442, 108] width 52 height 9
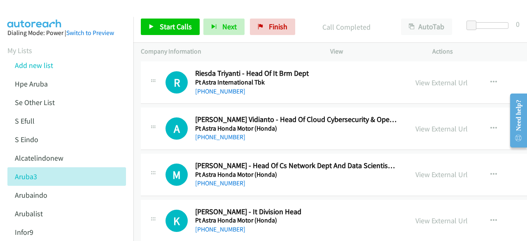
scroll to position [9380, 0]
click at [416, 169] on link "View External Url" at bounding box center [442, 173] width 52 height 9
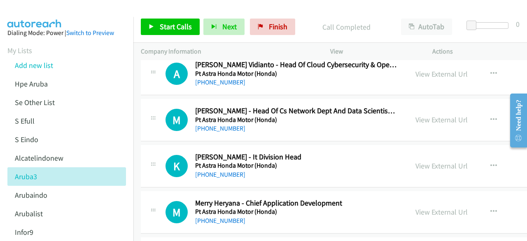
scroll to position [9435, 0]
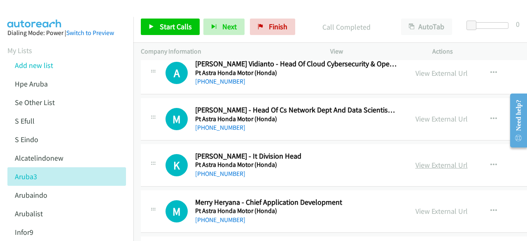
click at [416, 160] on link "View External Url" at bounding box center [442, 164] width 52 height 9
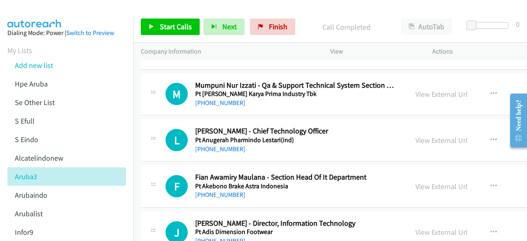
scroll to position [9598, 0]
click at [410, 172] on div "View External Url View External Url Schedule/Manage Callback Start Calls Here R…" at bounding box center [478, 185] width 141 height 27
click at [416, 181] on link "View External Url" at bounding box center [442, 185] width 52 height 9
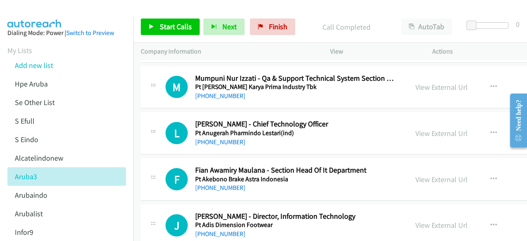
scroll to position [9606, 0]
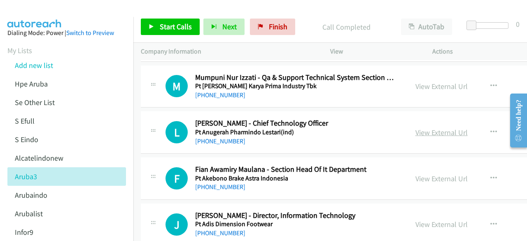
click at [416, 128] on link "View External Url" at bounding box center [442, 132] width 52 height 9
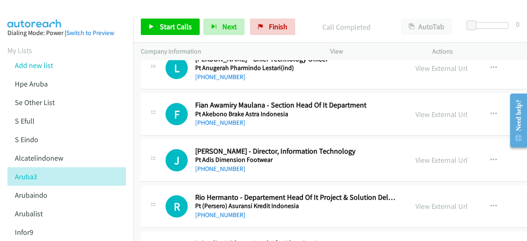
scroll to position [9671, 0]
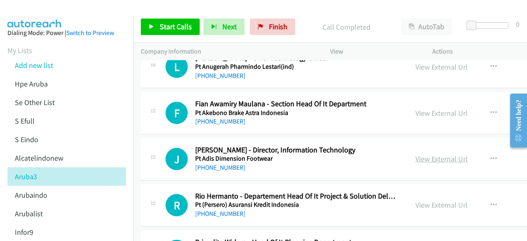
click at [416, 154] on link "View External Url" at bounding box center [442, 158] width 52 height 9
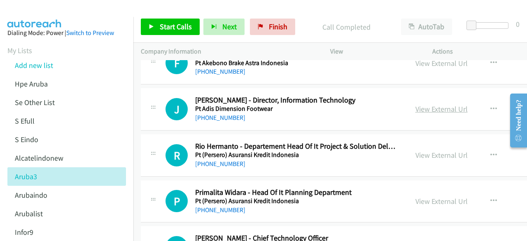
scroll to position [9722, 0]
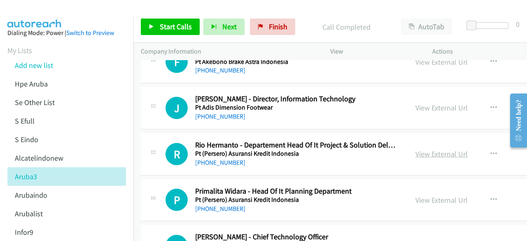
click at [416, 149] on link "View External Url" at bounding box center [442, 153] width 52 height 9
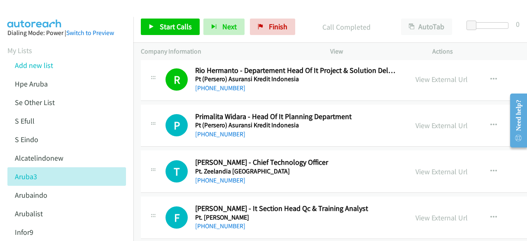
scroll to position [9800, 0]
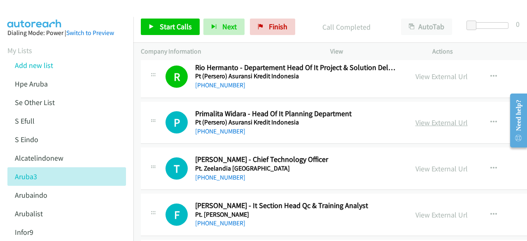
click at [416, 118] on link "View External Url" at bounding box center [442, 122] width 52 height 9
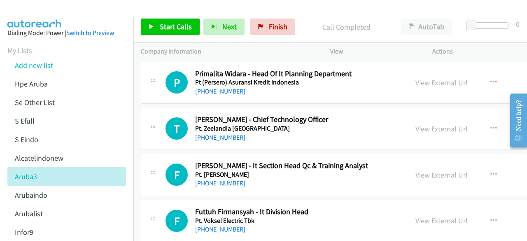
scroll to position [9840, 0]
click at [416, 124] on link "View External Url" at bounding box center [442, 128] width 52 height 9
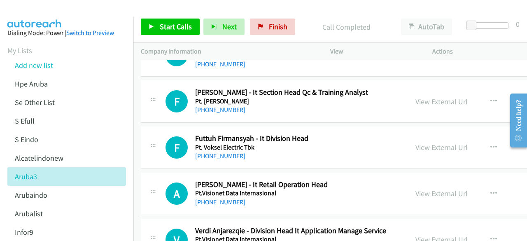
scroll to position [9914, 0]
click at [416, 142] on link "View External Url" at bounding box center [442, 146] width 52 height 9
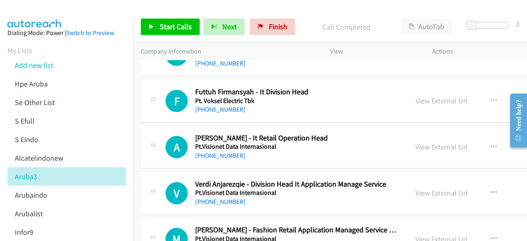
scroll to position [9974, 0]
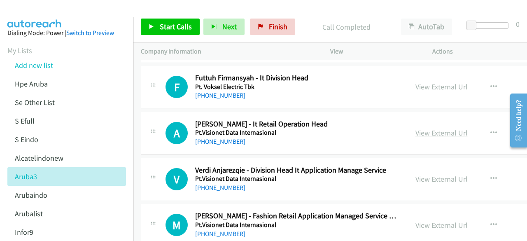
click at [416, 128] on link "View External Url" at bounding box center [442, 132] width 52 height 9
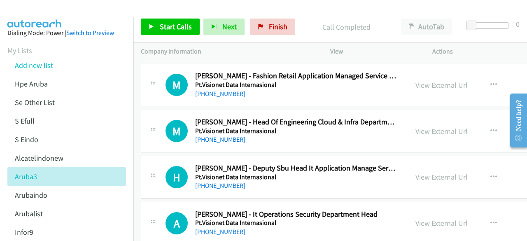
scroll to position [10116, 0]
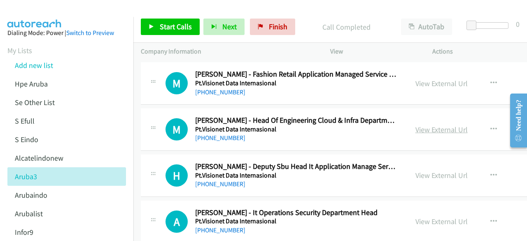
click at [416, 125] on link "View External Url" at bounding box center [442, 129] width 52 height 9
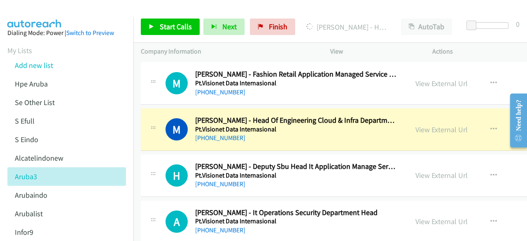
click at [213, 155] on div "H Callback Scheduled Herman Herman - Deputy Sbu Head It Application Manage Serv…" at bounding box center [393, 176] width 505 height 42
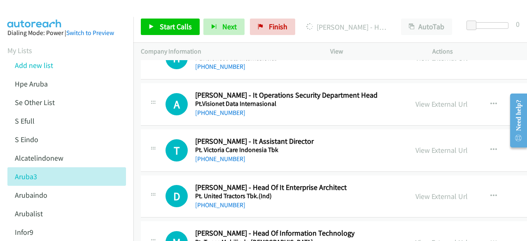
scroll to position [10237, 0]
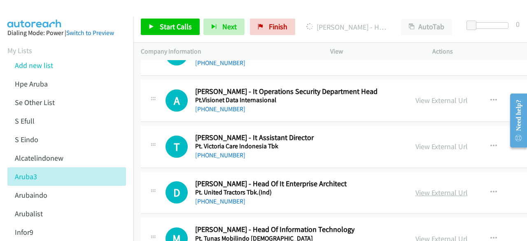
click at [416, 188] on link "View External Url" at bounding box center [442, 192] width 52 height 9
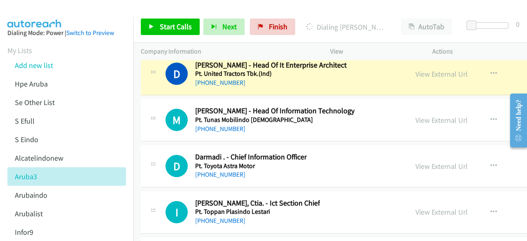
scroll to position [10356, 0]
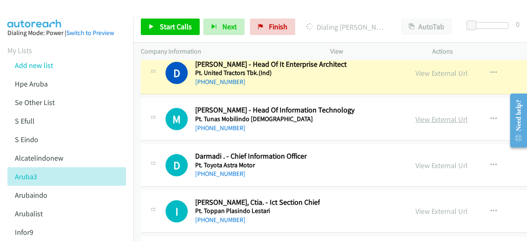
click at [416, 115] on link "View External Url" at bounding box center [442, 119] width 52 height 9
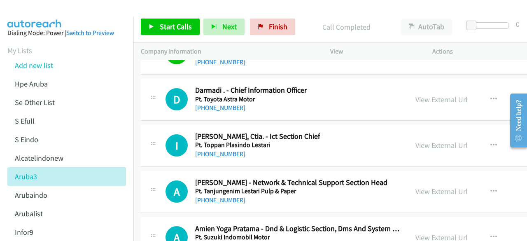
scroll to position [10422, 0]
click at [416, 140] on link "View External Url" at bounding box center [442, 144] width 52 height 9
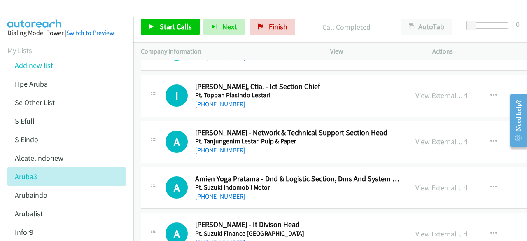
click at [416, 137] on link "View External Url" at bounding box center [442, 141] width 52 height 9
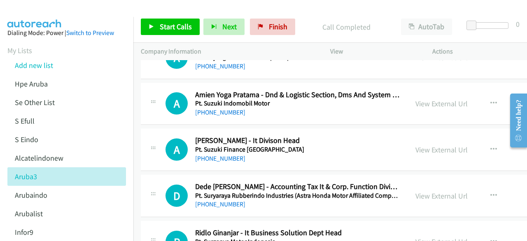
scroll to position [10556, 0]
click at [416, 145] on link "View External Url" at bounding box center [442, 149] width 52 height 9
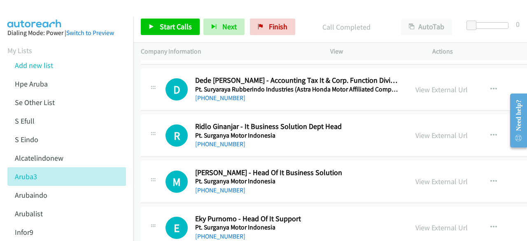
scroll to position [10668, 0]
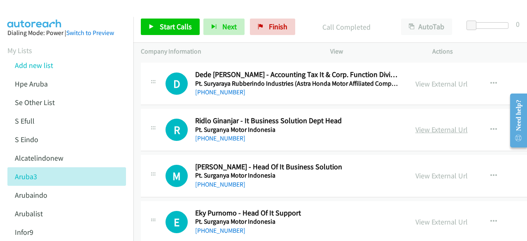
click at [416, 125] on link "View External Url" at bounding box center [442, 129] width 52 height 9
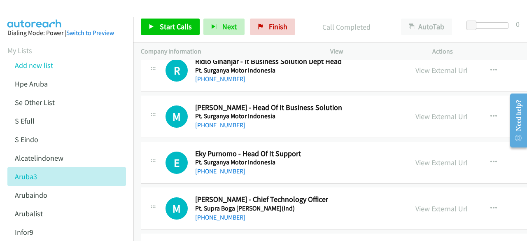
scroll to position [10728, 0]
click at [416, 111] on link "View External Url" at bounding box center [442, 115] width 52 height 9
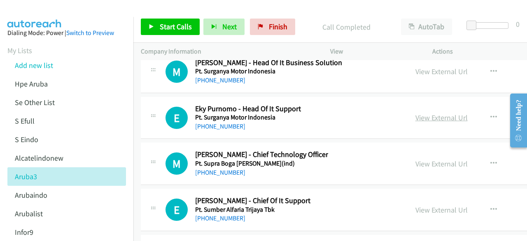
click at [416, 113] on link "View External Url" at bounding box center [442, 117] width 52 height 9
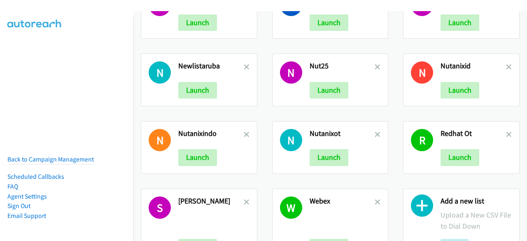
scroll to position [281, 0]
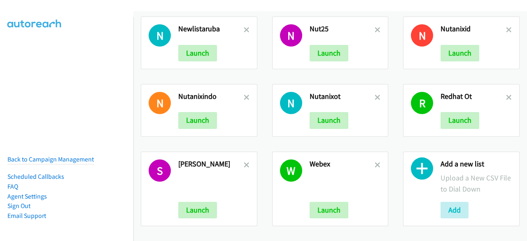
click at [450, 190] on div "Add a new list Upload a New CSV File to Dial Down Add" at bounding box center [476, 188] width 71 height 59
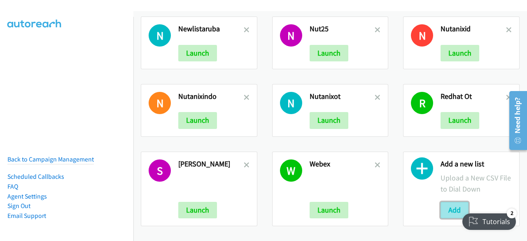
click at [448, 202] on button "Add" at bounding box center [455, 210] width 28 height 16
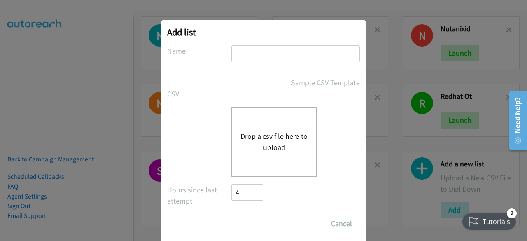
click at [265, 47] on input "text" at bounding box center [296, 53] width 129 height 17
type input "infor3"
click at [250, 138] on button "Drop a csv file here to upload" at bounding box center [275, 142] width 68 height 22
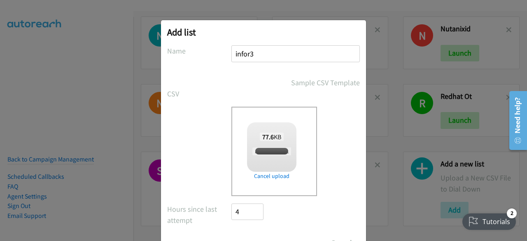
checkbox input "true"
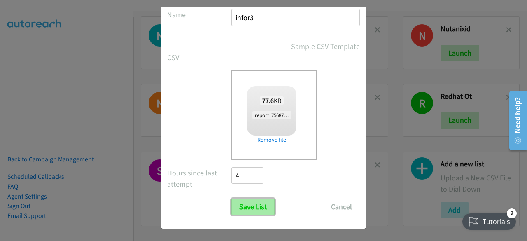
click at [249, 204] on input "Save List" at bounding box center [253, 207] width 43 height 16
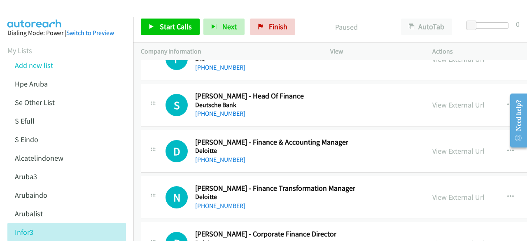
scroll to position [14378, 0]
click at [433, 192] on link "View External Url" at bounding box center [459, 196] width 52 height 9
click at [433, 146] on link "View External Url" at bounding box center [459, 150] width 52 height 9
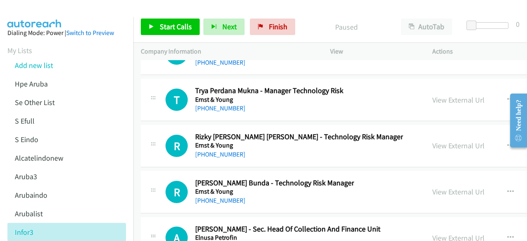
scroll to position [14107, 0]
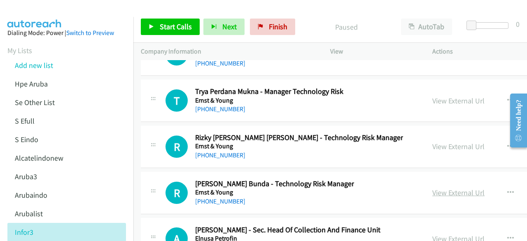
click at [433, 188] on link "View External Url" at bounding box center [459, 192] width 52 height 9
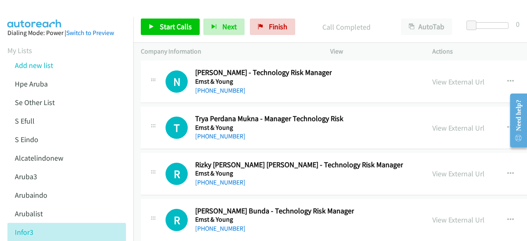
scroll to position [14079, 0]
click at [433, 169] on link "View External Url" at bounding box center [459, 173] width 52 height 9
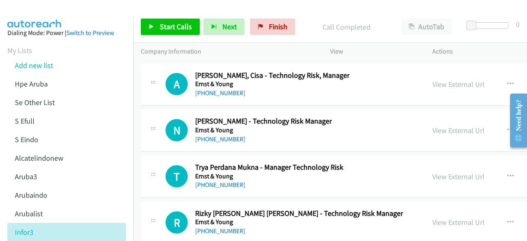
scroll to position [14030, 0]
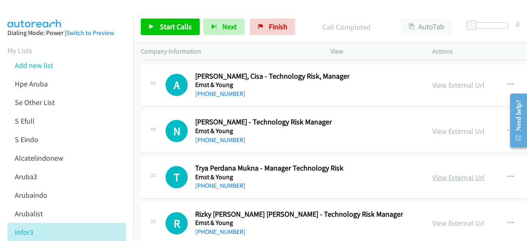
click at [444, 173] on link "View External Url" at bounding box center [459, 177] width 52 height 9
click at [433, 126] on div "View External Url" at bounding box center [459, 131] width 52 height 11
click at [433, 126] on link "View External Url" at bounding box center [459, 130] width 52 height 9
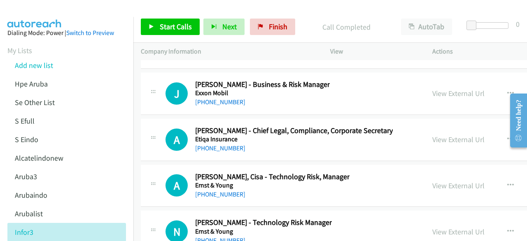
scroll to position [13929, 0]
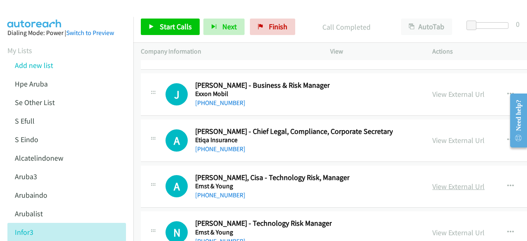
click at [433, 182] on link "View External Url" at bounding box center [459, 186] width 52 height 9
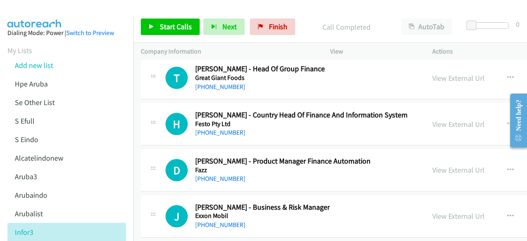
scroll to position [13806, 0]
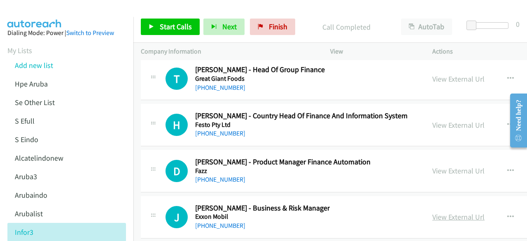
click at [443, 212] on link "View External Url" at bounding box center [459, 216] width 52 height 9
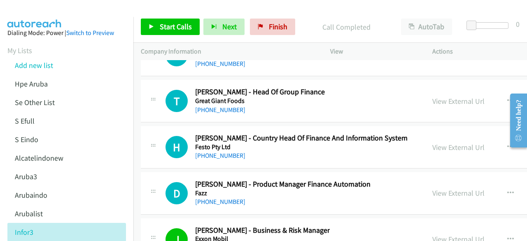
scroll to position [13783, 0]
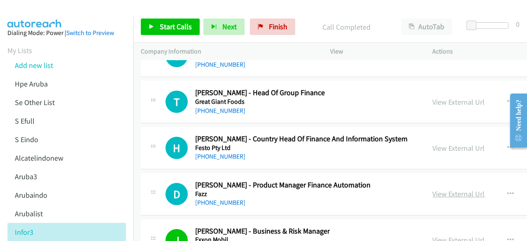
click at [433, 189] on link "View External Url" at bounding box center [459, 193] width 52 height 9
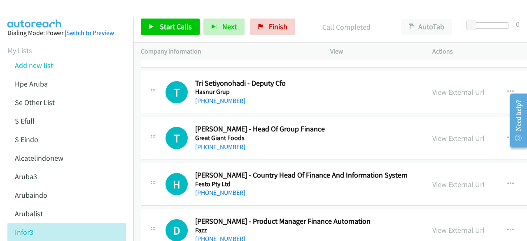
scroll to position [13746, 0]
click at [433, 180] on link "View External Url" at bounding box center [459, 184] width 52 height 9
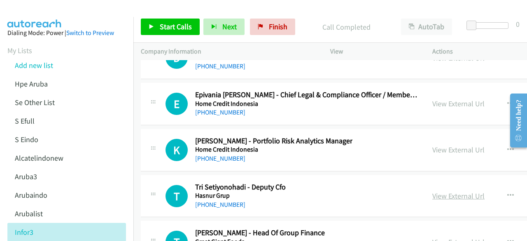
scroll to position [13635, 0]
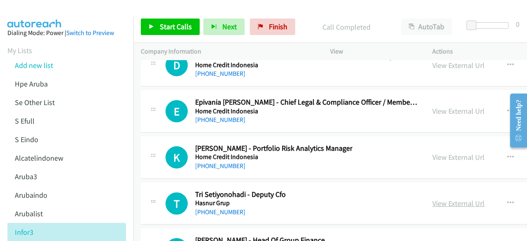
click at [436, 199] on link "View External Url" at bounding box center [459, 203] width 52 height 9
click at [433, 152] on link "View External Url" at bounding box center [459, 156] width 52 height 9
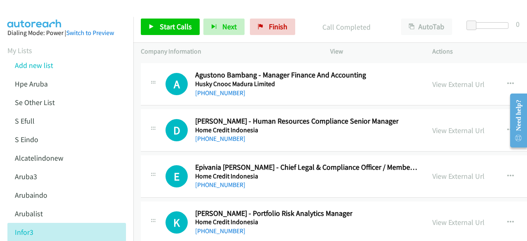
scroll to position [13569, 0]
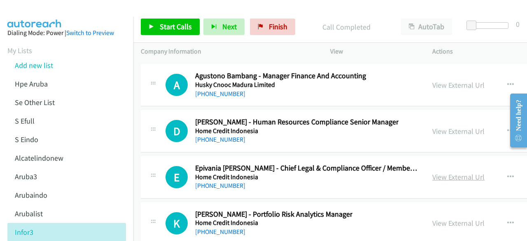
click at [433, 172] on link "View External Url" at bounding box center [459, 176] width 52 height 9
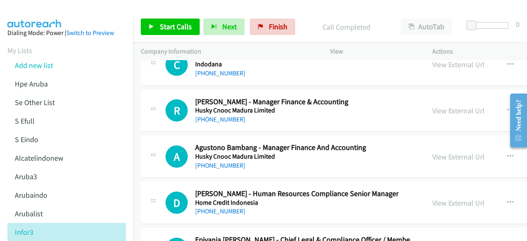
scroll to position [13497, 0]
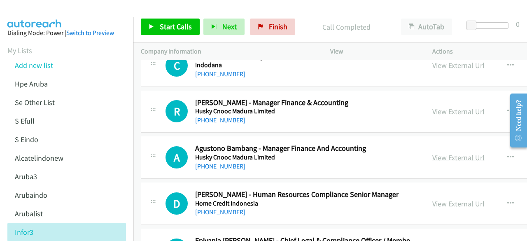
click at [437, 153] on link "View External Url" at bounding box center [459, 157] width 52 height 9
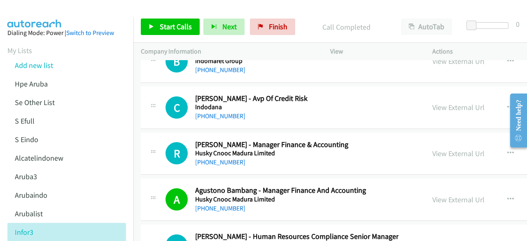
scroll to position [13452, 0]
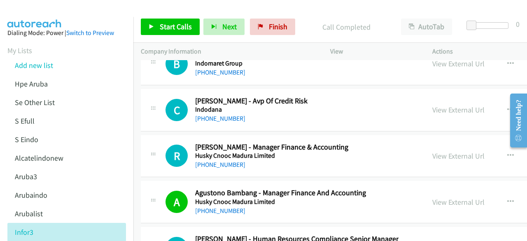
click at [425, 143] on div "View External Url View External Url Schedule/Manage Callback Start Calls Here R…" at bounding box center [500, 156] width 150 height 27
click at [433, 151] on link "View External Url" at bounding box center [459, 155] width 52 height 9
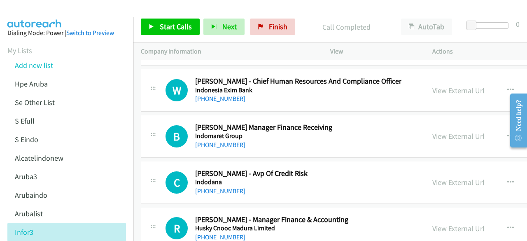
scroll to position [13379, 0]
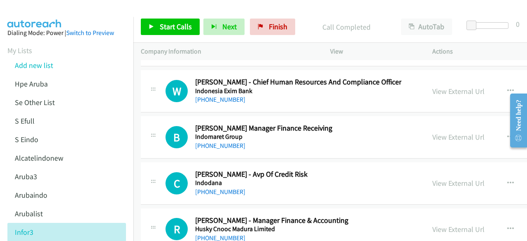
click at [425, 170] on div "View External Url View External Url Schedule/Manage Callback Start Calls Here R…" at bounding box center [500, 183] width 150 height 27
click at [433, 178] on link "View External Url" at bounding box center [459, 182] width 52 height 9
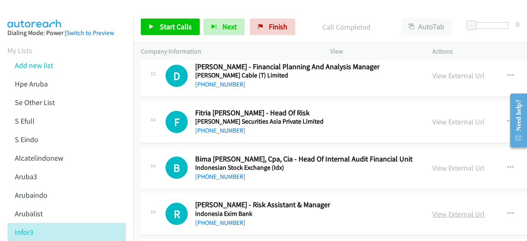
scroll to position [13210, 0]
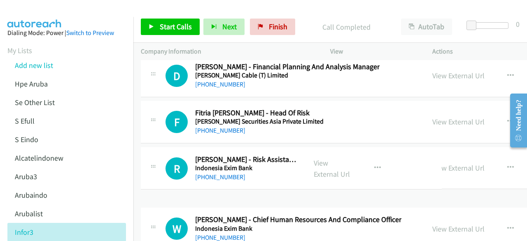
drag, startPoint x: 327, startPoint y: 166, endPoint x: 205, endPoint y: 160, distance: 122.1
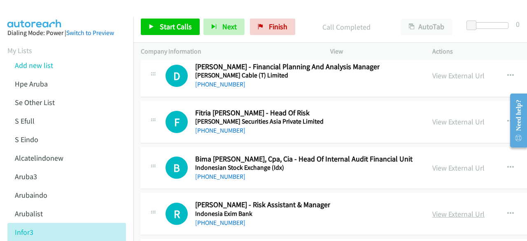
click at [433, 209] on link "View External Url" at bounding box center [459, 213] width 52 height 9
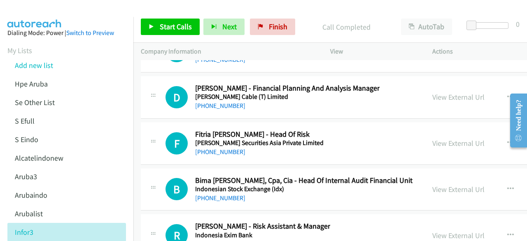
scroll to position [13186, 0]
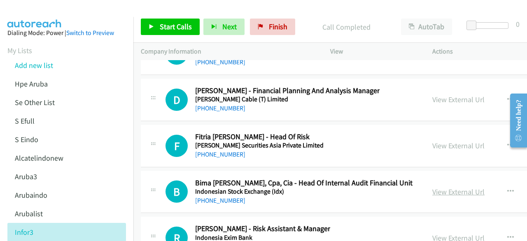
click at [433, 187] on link "View External Url" at bounding box center [459, 191] width 52 height 9
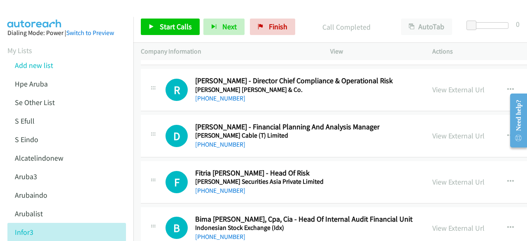
scroll to position [13150, 0]
click at [433, 176] on div "View External Url" at bounding box center [459, 181] width 52 height 11
click at [433, 177] on link "View External Url" at bounding box center [459, 181] width 52 height 9
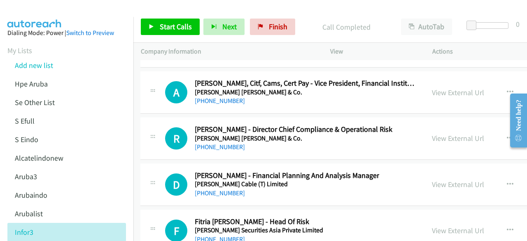
scroll to position [13100, 0]
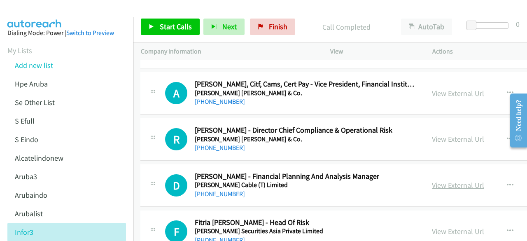
click at [437, 180] on link "View External Url" at bounding box center [458, 184] width 52 height 9
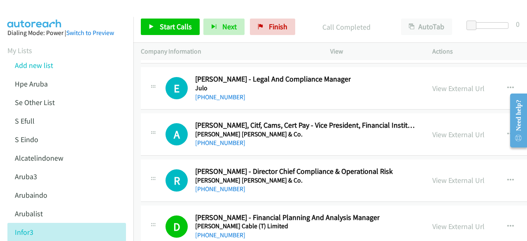
scroll to position [13025, 0]
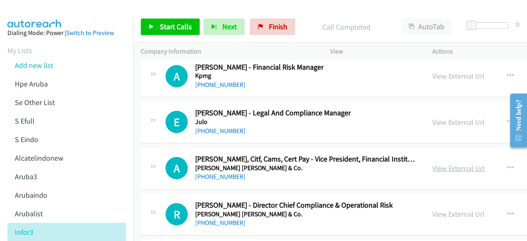
click at [433, 164] on link "View External Url" at bounding box center [459, 168] width 52 height 9
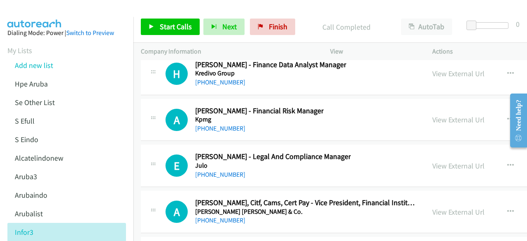
scroll to position [12979, 0]
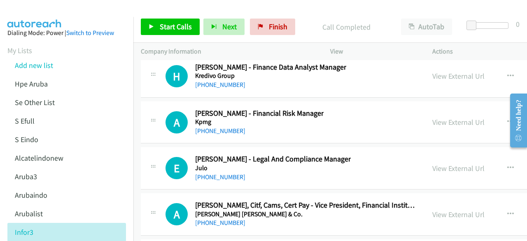
click at [433, 163] on div "View External Url" at bounding box center [459, 168] width 52 height 11
click at [433, 164] on link "View External Url" at bounding box center [459, 168] width 52 height 9
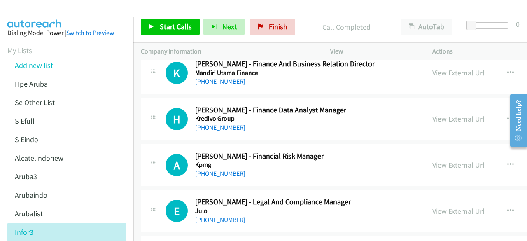
scroll to position [12935, 0]
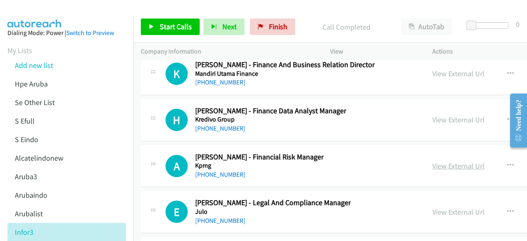
click at [443, 161] on link "View External Url" at bounding box center [459, 165] width 52 height 9
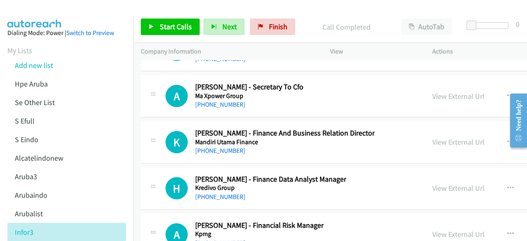
scroll to position [12866, 0]
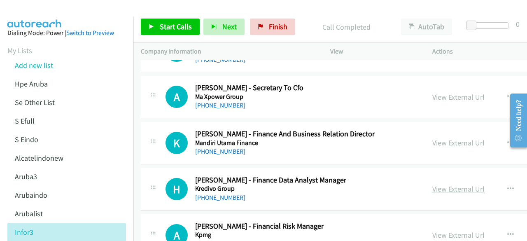
click at [433, 184] on link "View External Url" at bounding box center [459, 188] width 52 height 9
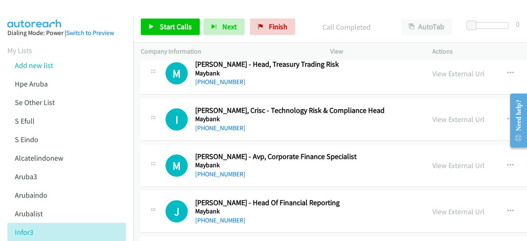
scroll to position [12659, 0]
click at [433, 161] on link "View External Url" at bounding box center [459, 165] width 52 height 9
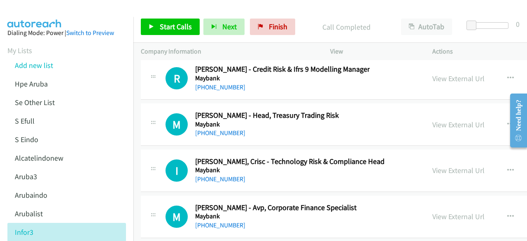
scroll to position [12608, 0]
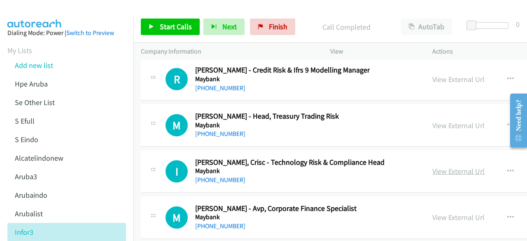
click at [433, 166] on link "View External Url" at bounding box center [459, 170] width 52 height 9
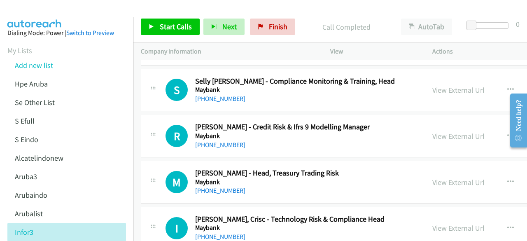
scroll to position [12550, 0]
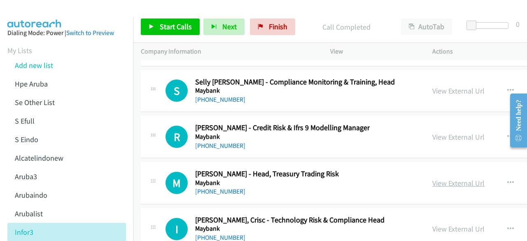
click at [439, 178] on link "View External Url" at bounding box center [459, 182] width 52 height 9
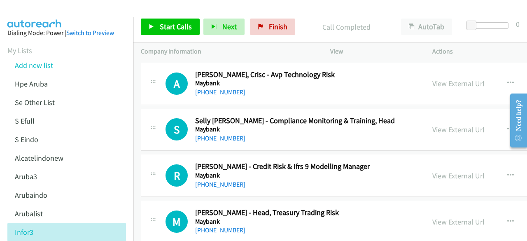
scroll to position [12507, 0]
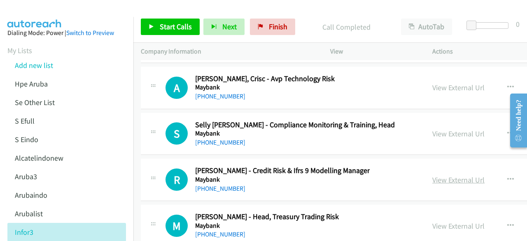
click at [461, 175] on link "View External Url" at bounding box center [459, 179] width 52 height 9
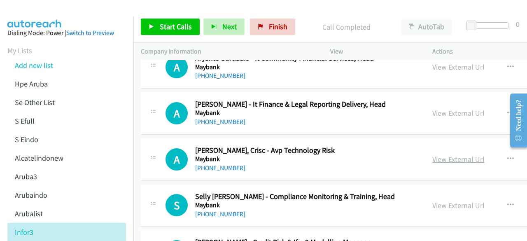
scroll to position [12424, 0]
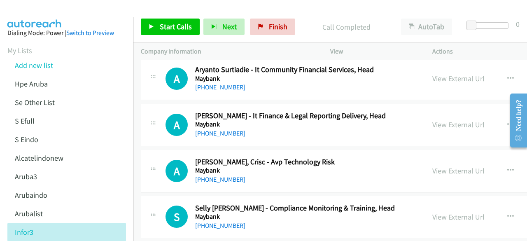
click at [433, 166] on link "View External Url" at bounding box center [459, 170] width 52 height 9
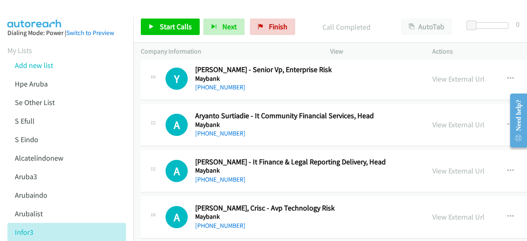
scroll to position [12376, 0]
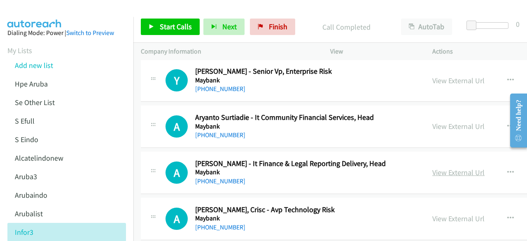
click at [436, 168] on link "View External Url" at bounding box center [459, 172] width 52 height 9
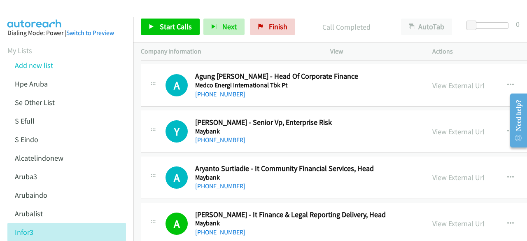
scroll to position [12322, 0]
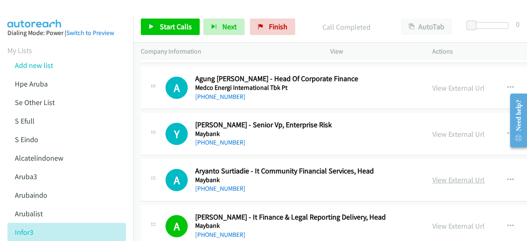
click at [433, 175] on link "View External Url" at bounding box center [459, 179] width 52 height 9
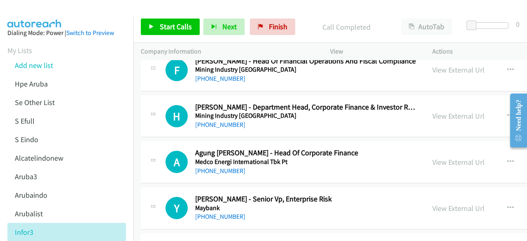
scroll to position [12247, 0]
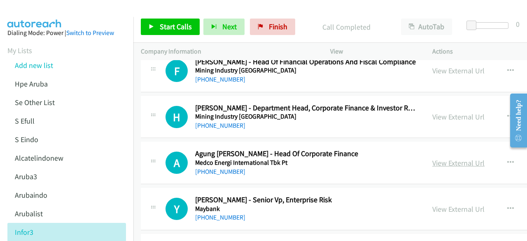
click at [433, 158] on link "View External Url" at bounding box center [459, 162] width 52 height 9
click at [430, 195] on div "View External Url View External Url Schedule/Manage Callback Start Calls Here R…" at bounding box center [500, 208] width 150 height 27
click at [433, 204] on div "View External Url" at bounding box center [459, 209] width 52 height 11
click at [433, 204] on link "View External Url" at bounding box center [459, 208] width 52 height 9
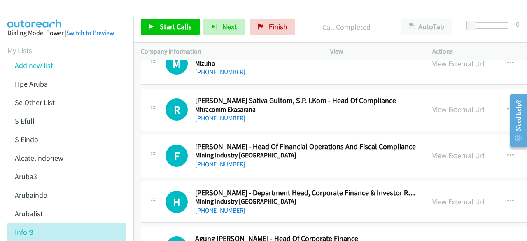
scroll to position [12160, 0]
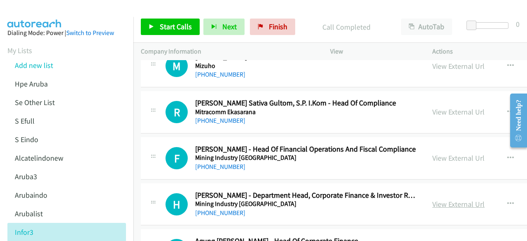
click at [433, 199] on link "View External Url" at bounding box center [459, 203] width 52 height 9
